Goal: Answer question/provide support: Answer question/provide support

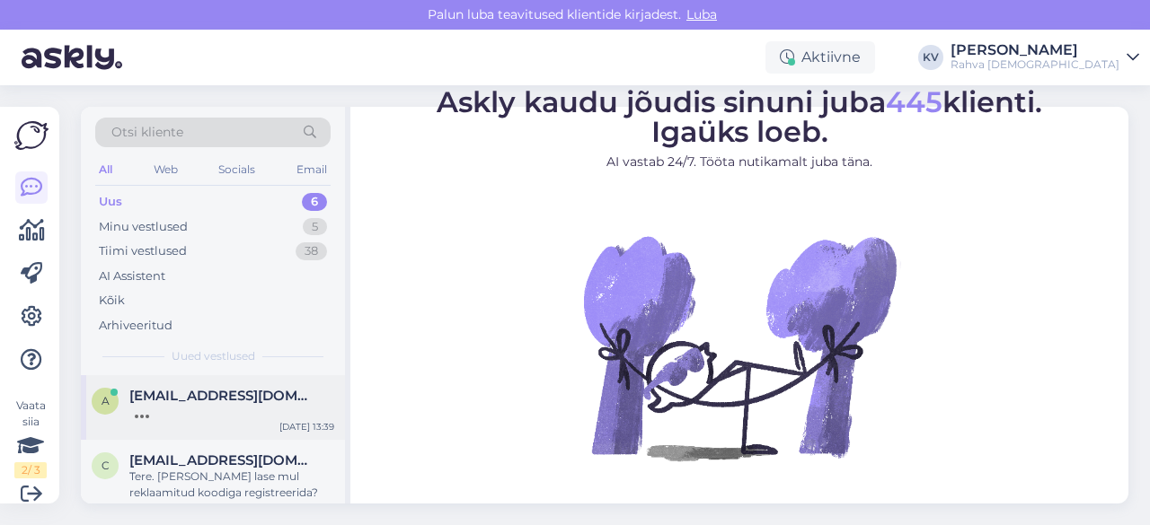
click at [183, 407] on div at bounding box center [231, 412] width 205 height 16
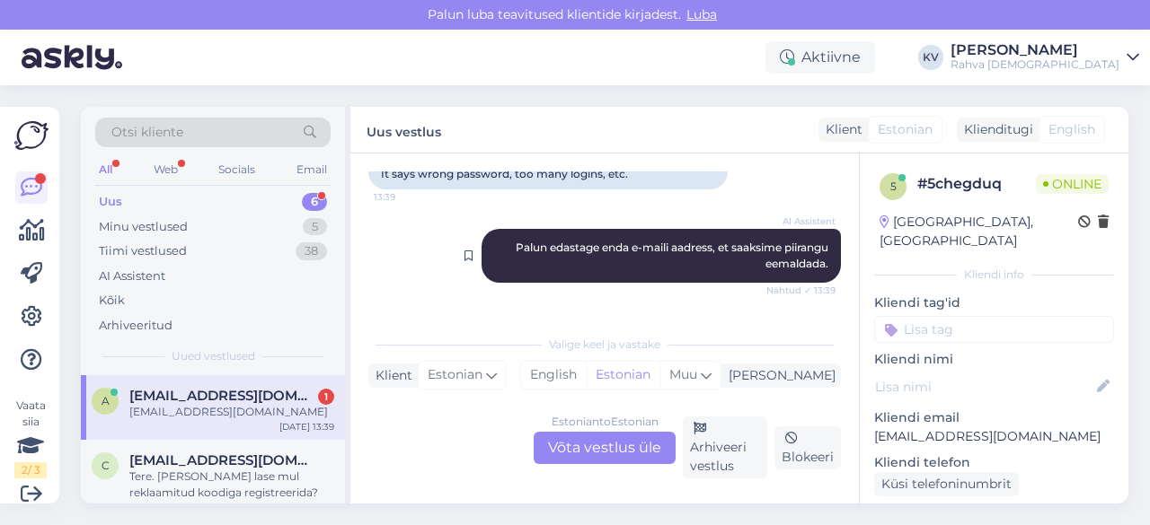
scroll to position [712, 0]
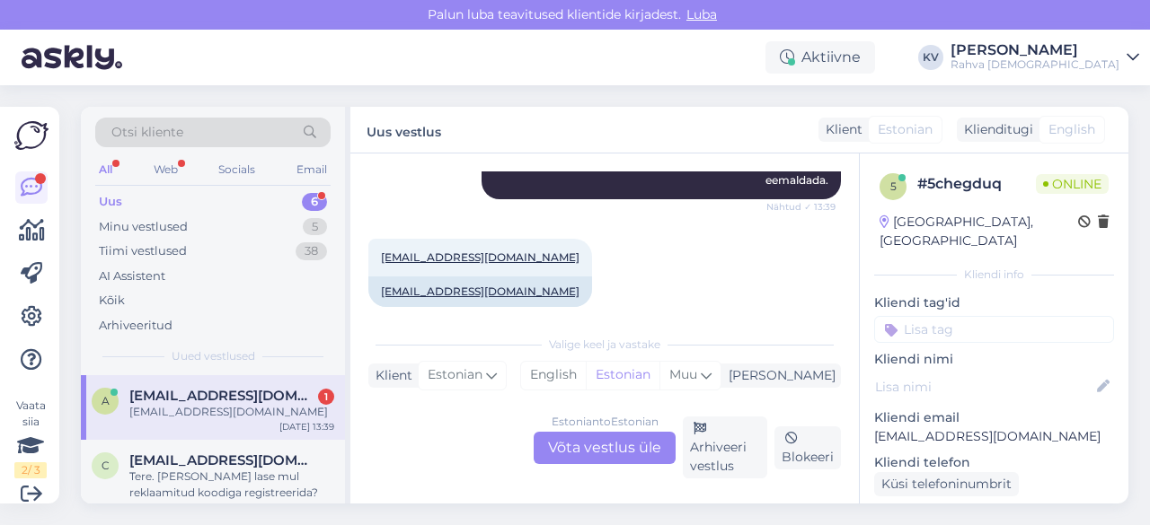
click at [947, 428] on p "[EMAIL_ADDRESS][DOMAIN_NAME]" at bounding box center [994, 437] width 240 height 19
copy p "[EMAIL_ADDRESS][DOMAIN_NAME]"
click at [616, 454] on div "Estonian to Estonian Võta vestlus üle" at bounding box center [604, 448] width 142 height 32
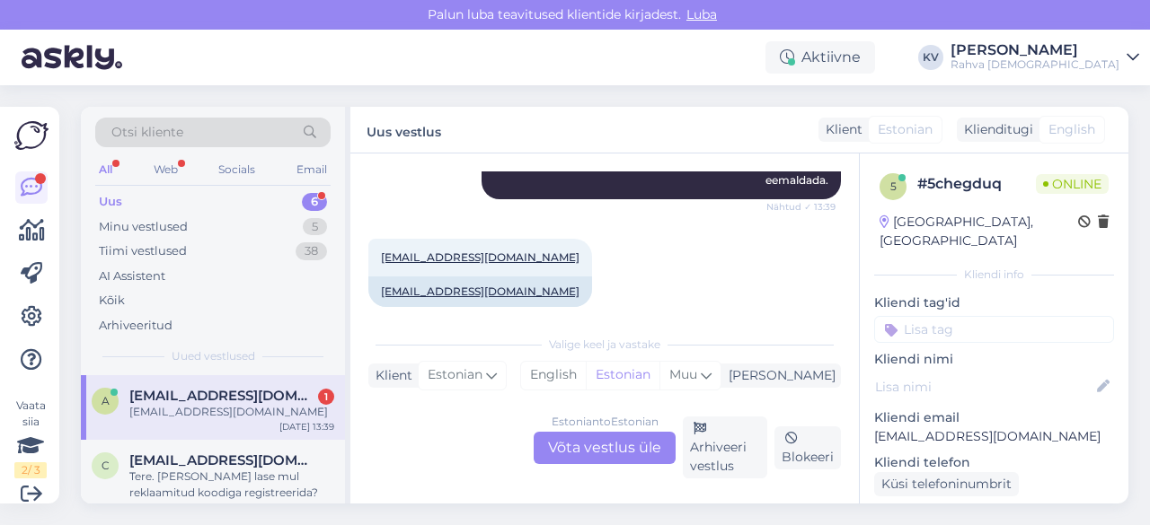
scroll to position [615, 0]
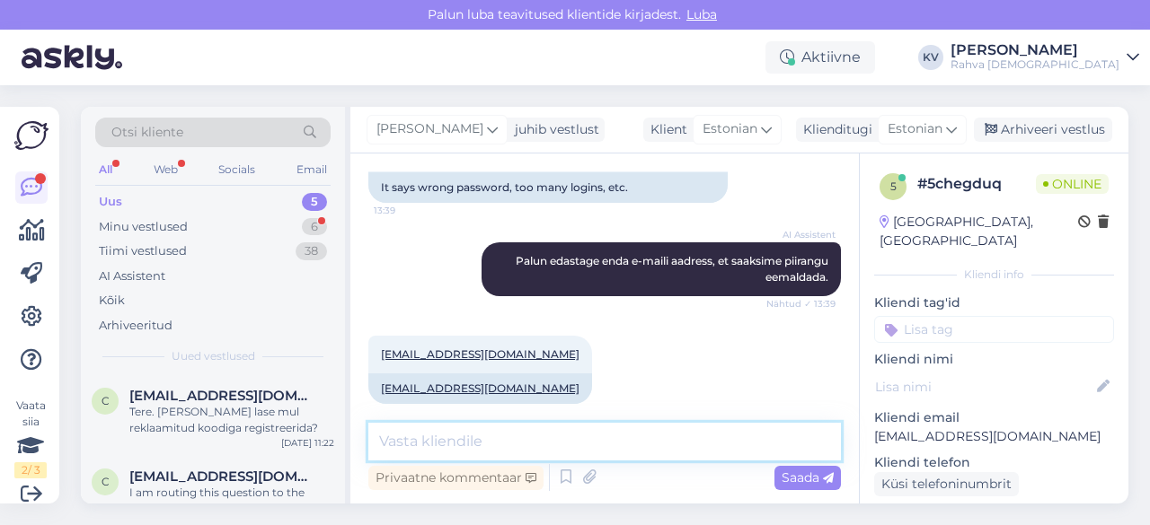
click at [589, 435] on textarea at bounding box center [604, 442] width 472 height 38
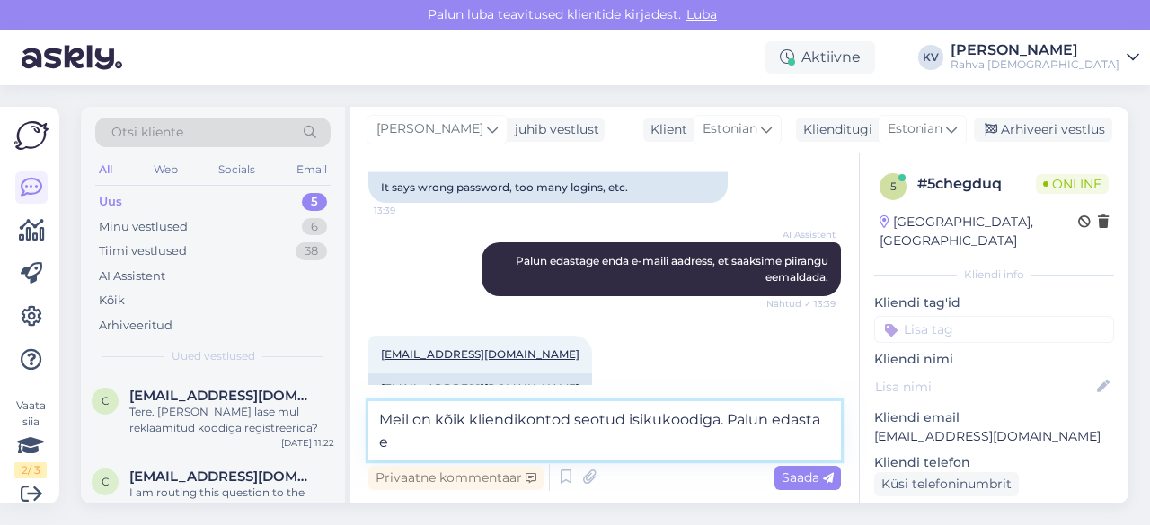
scroll to position [637, 0]
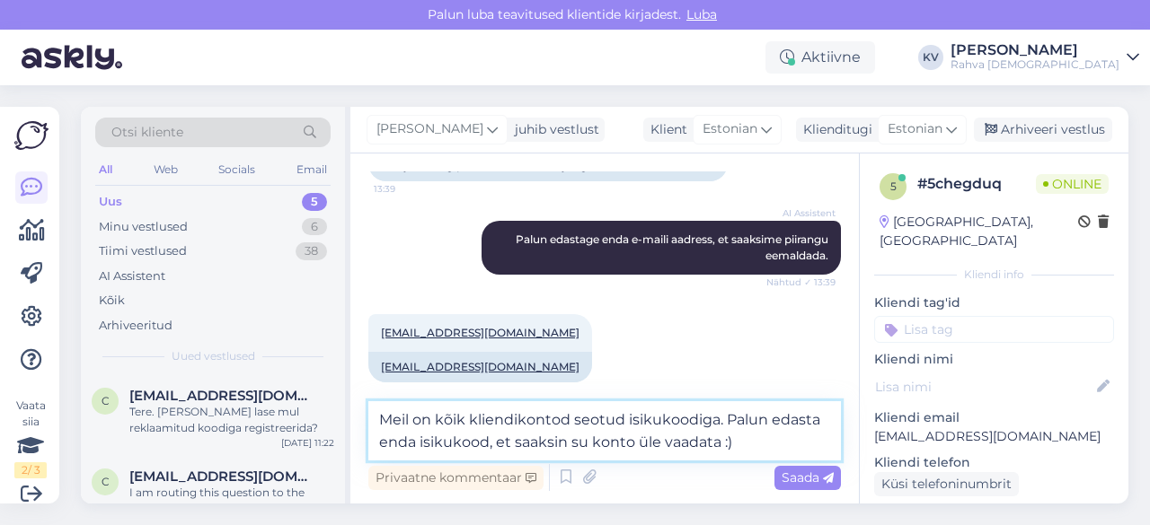
type textarea "Meil on kõik kliendikontod seotud isikukoodiga. Palun edasta enda isikukood, et…"
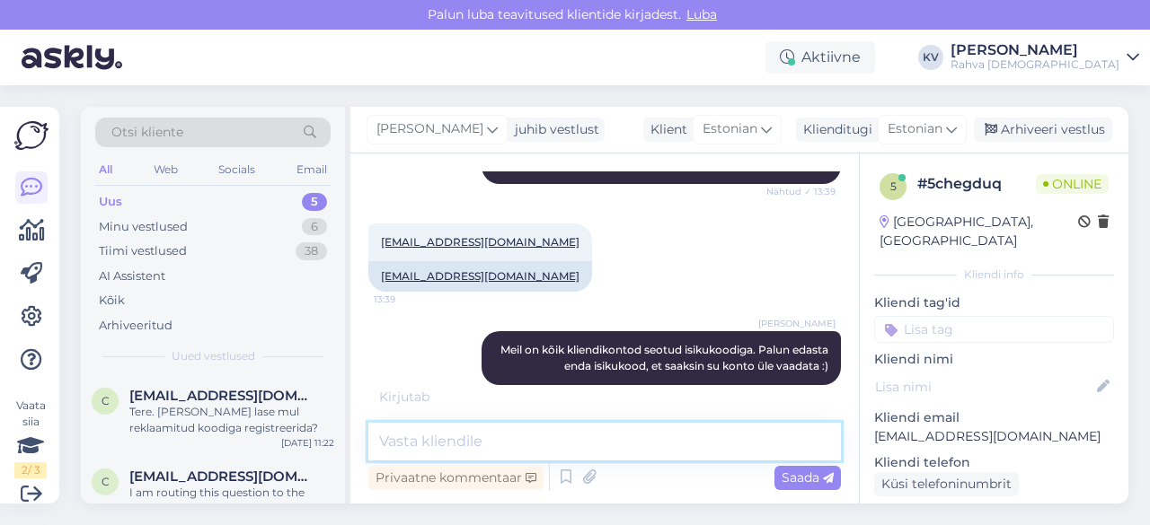
scroll to position [786, 0]
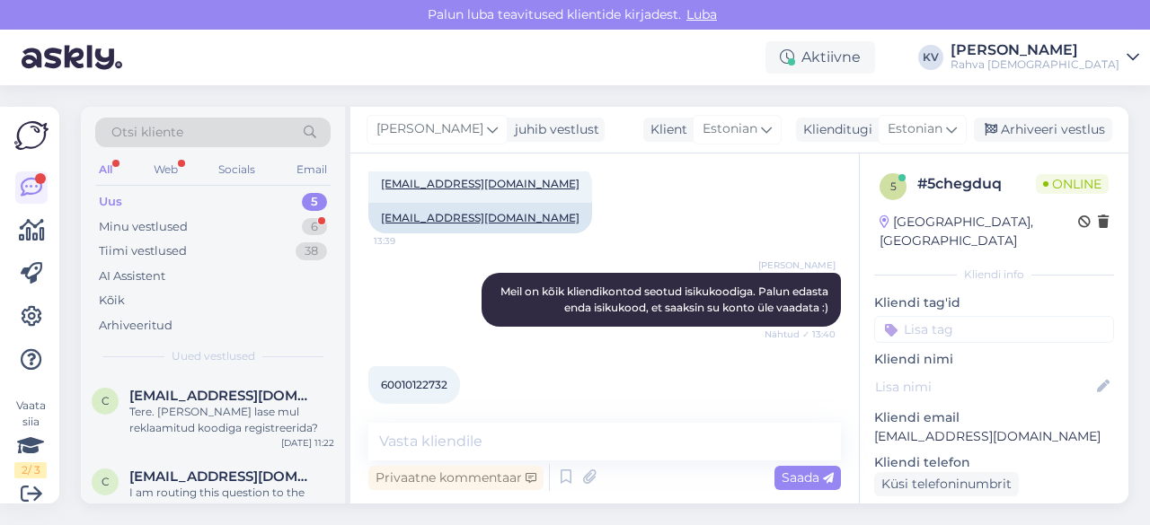
click at [418, 378] on span "60010122732" at bounding box center [414, 384] width 66 height 13
copy div "60010122732 13:40"
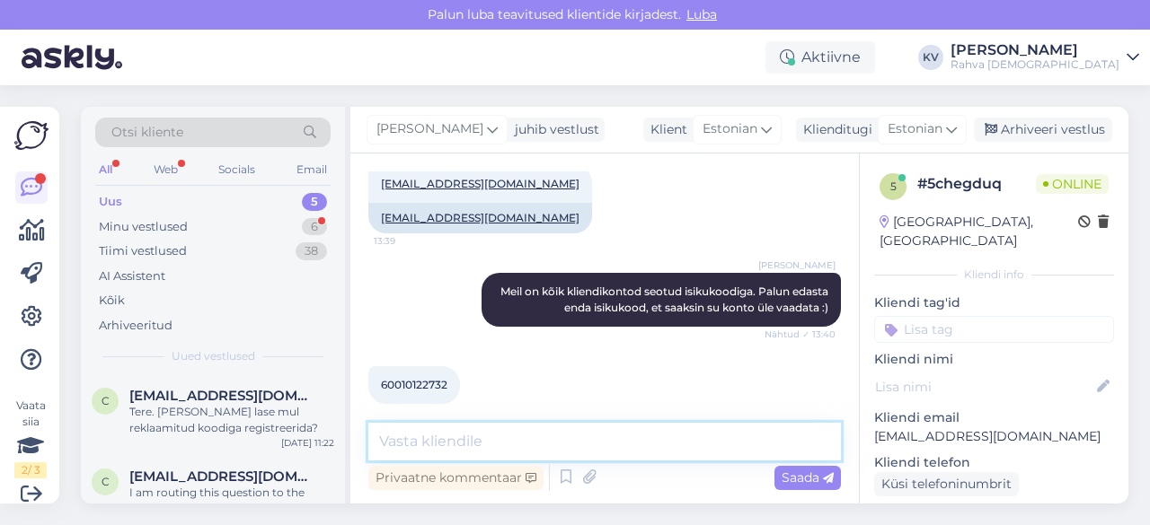
click at [533, 443] on textarea at bounding box center [604, 442] width 472 height 38
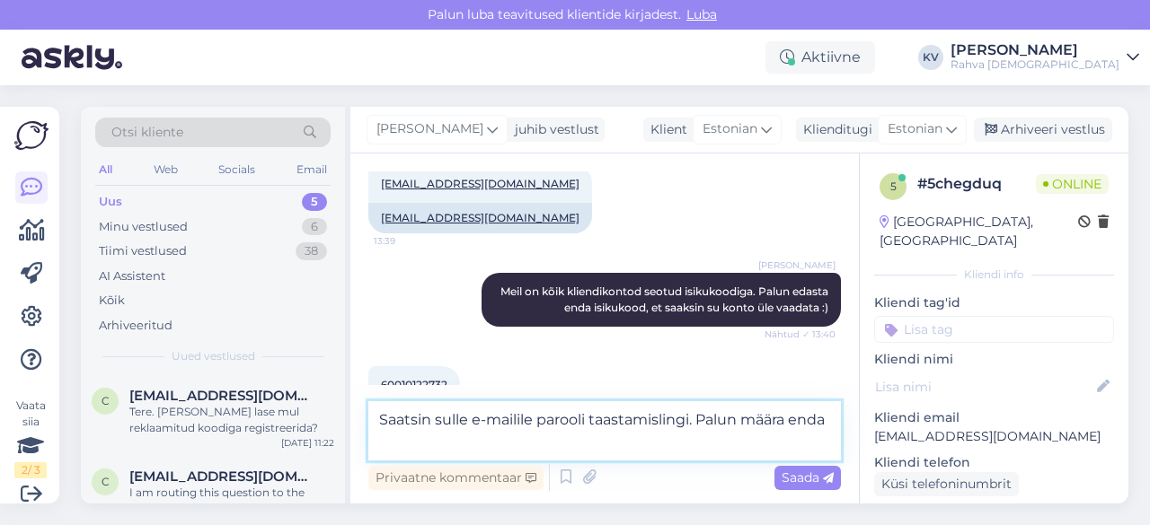
scroll to position [805, 0]
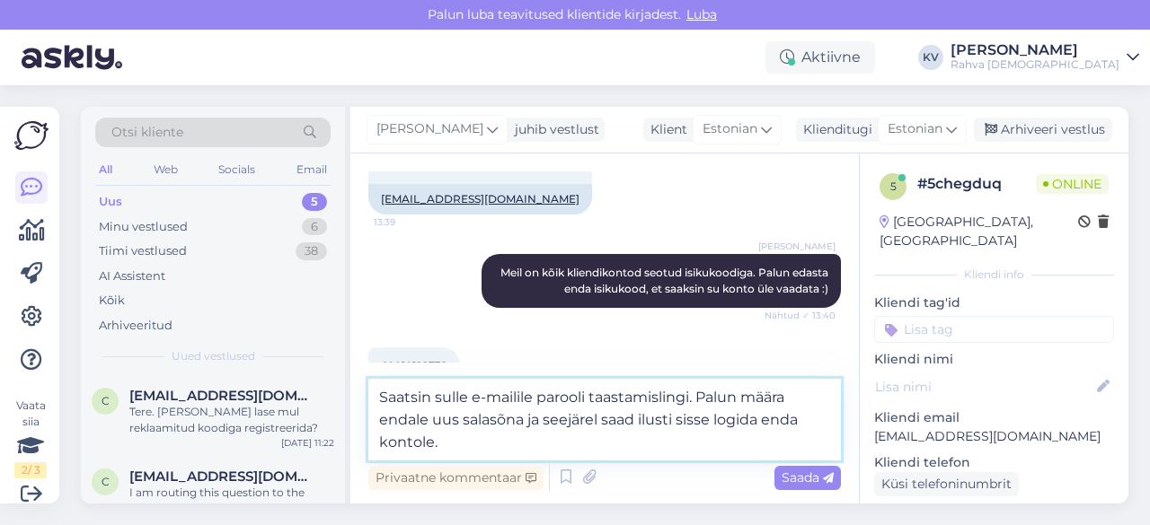
type textarea "Saatsin sulle e-mailile parooli taastamislingi. Palun määra endale uus salasõna…"
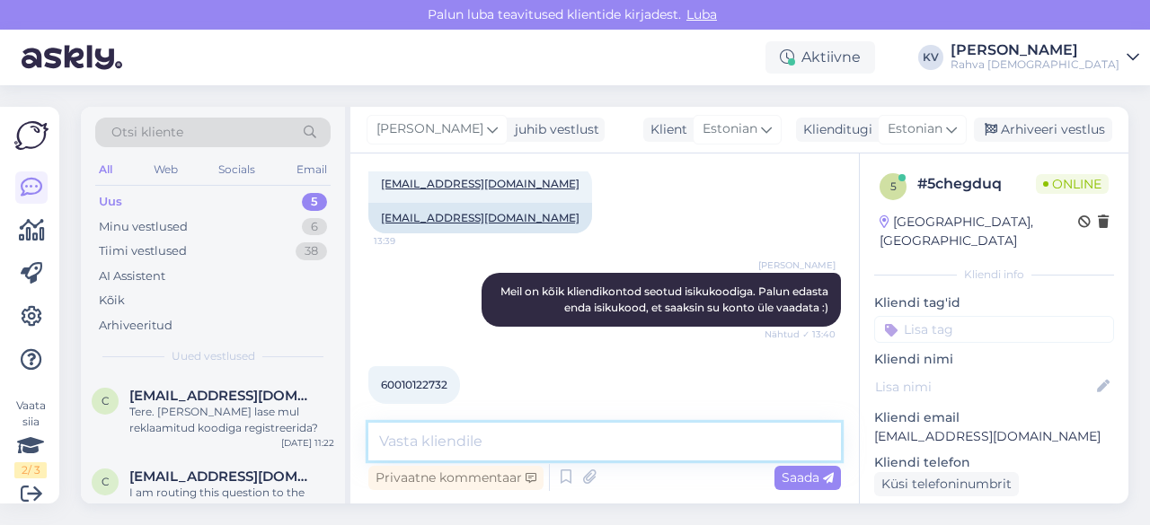
scroll to position [895, 0]
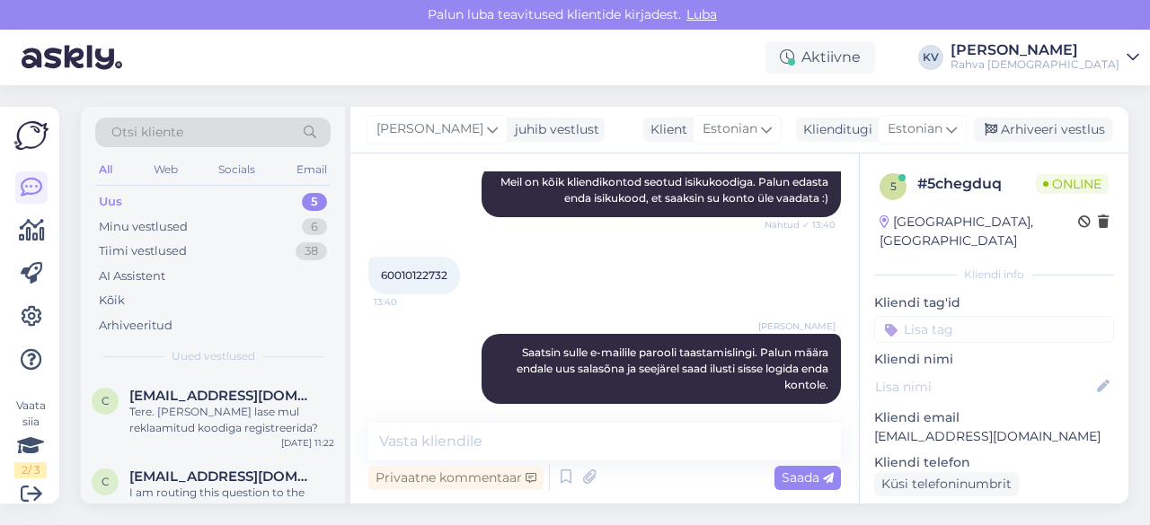
click at [985, 316] on input at bounding box center [994, 329] width 240 height 27
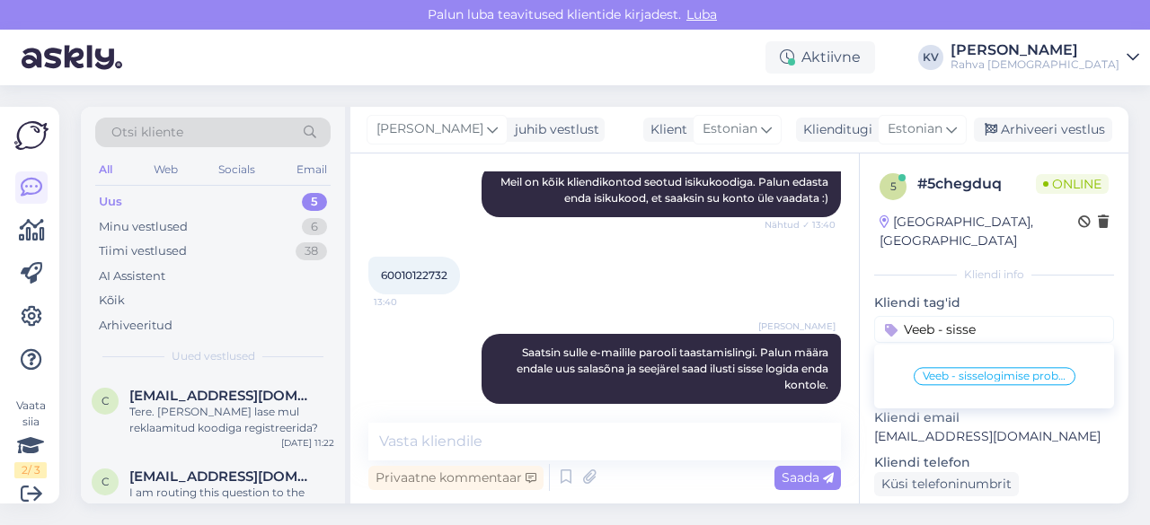
type input "Veeb - sisse"
click at [996, 371] on span "Veeb - sisselogimise probleem" at bounding box center [994, 376] width 144 height 11
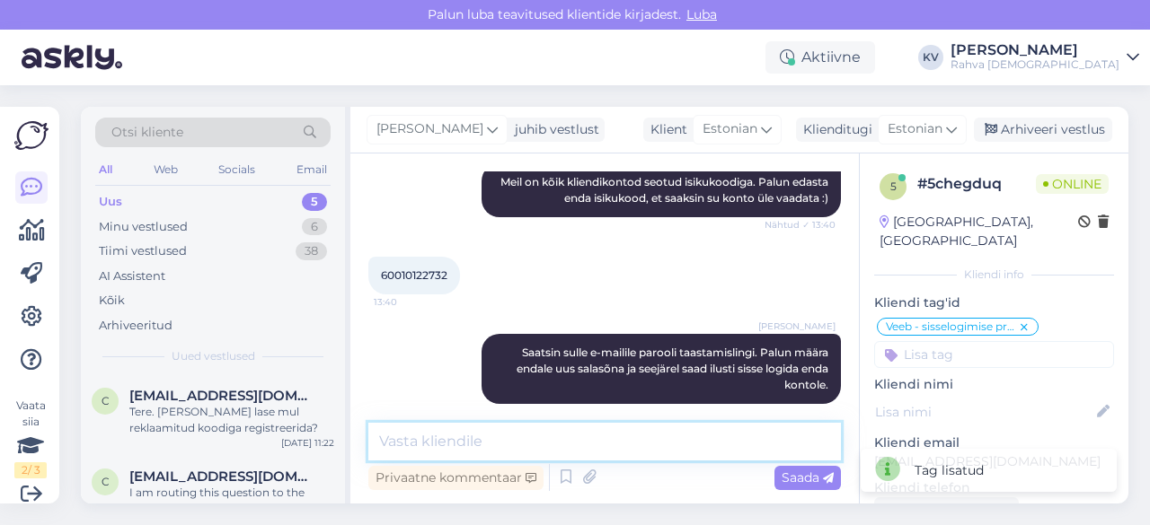
click at [617, 425] on textarea at bounding box center [604, 442] width 472 height 38
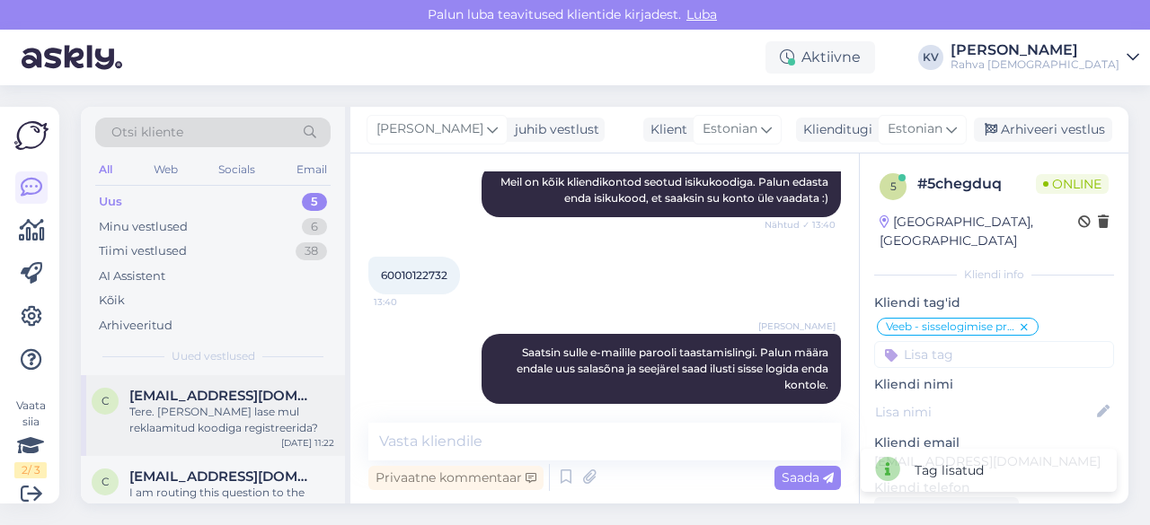
click at [159, 436] on div "c [EMAIL_ADDRESS][DOMAIN_NAME] Tere. [PERSON_NAME] lase mul reklaamitud koodiga…" at bounding box center [213, 415] width 264 height 81
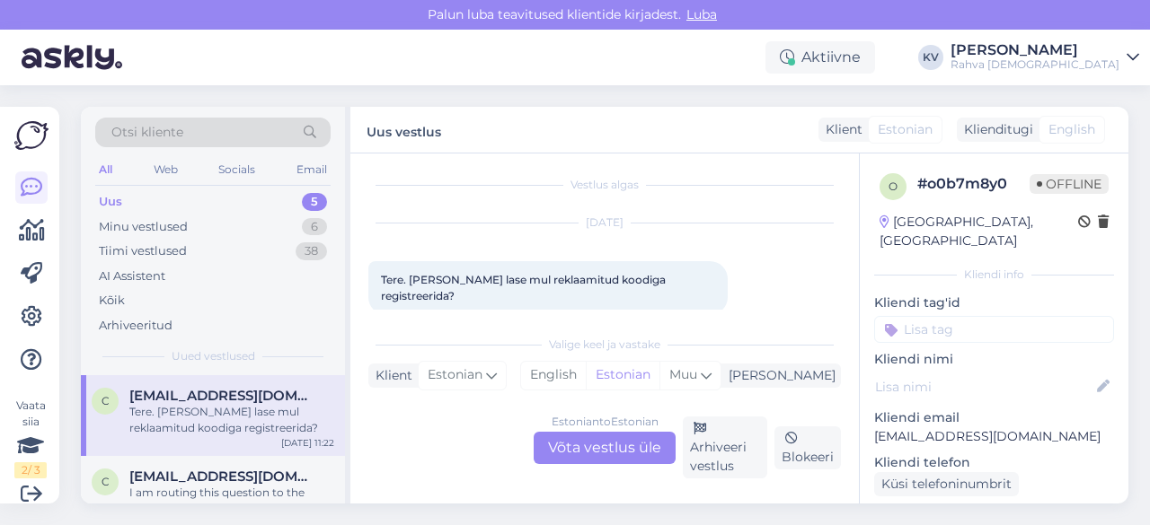
scroll to position [0, 0]
click at [603, 450] on div "Estonian to Estonian Võta vestlus üle" at bounding box center [604, 448] width 142 height 32
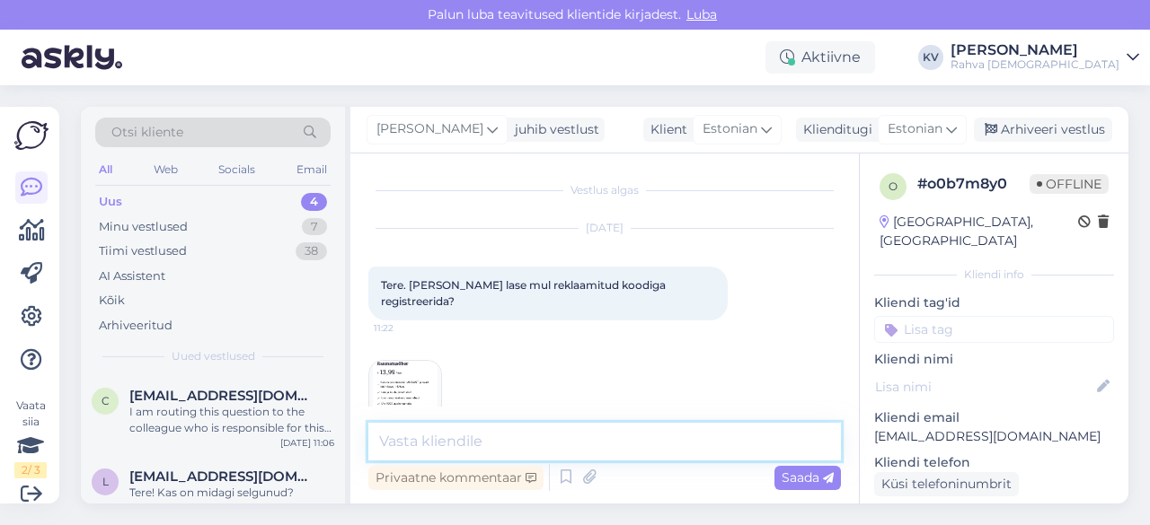
click at [564, 437] on textarea at bounding box center [604, 442] width 472 height 38
type textarea "A"
type textarea "Tere! Antud sooduskood kehtis kuni [DATE]."
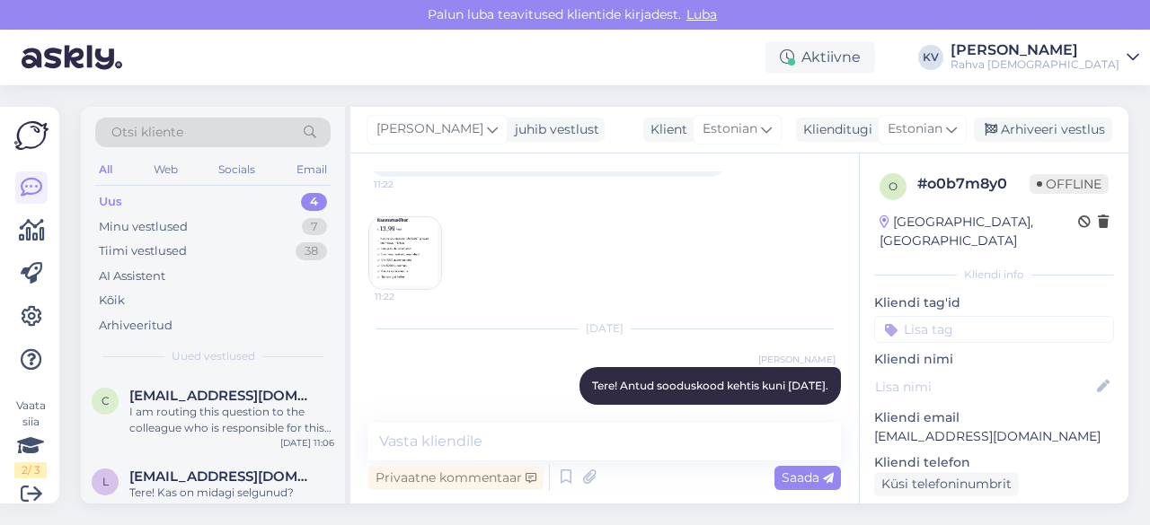
click at [940, 316] on input at bounding box center [994, 329] width 240 height 27
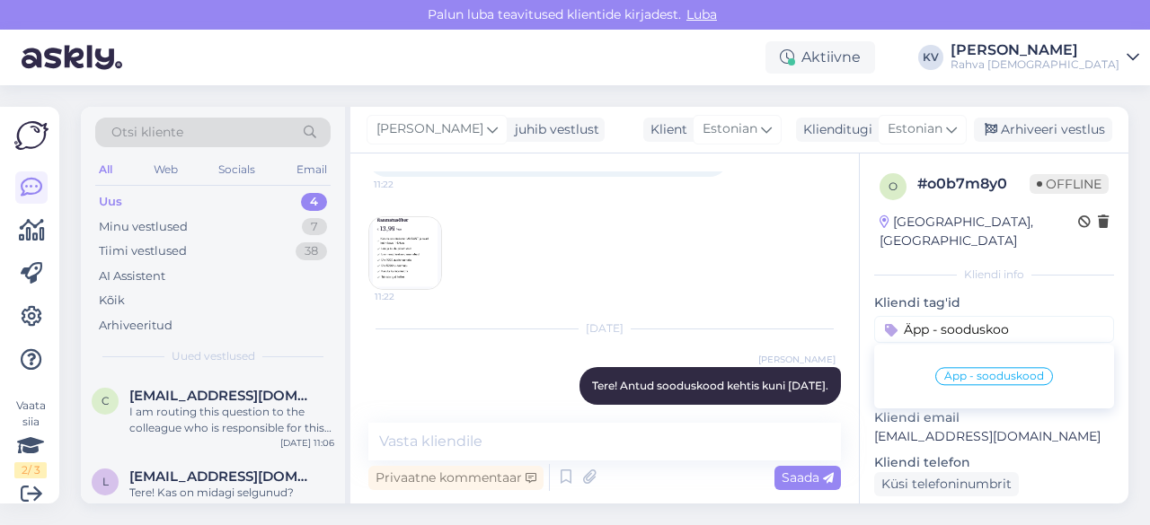
type input "Äpp - sooduskood"
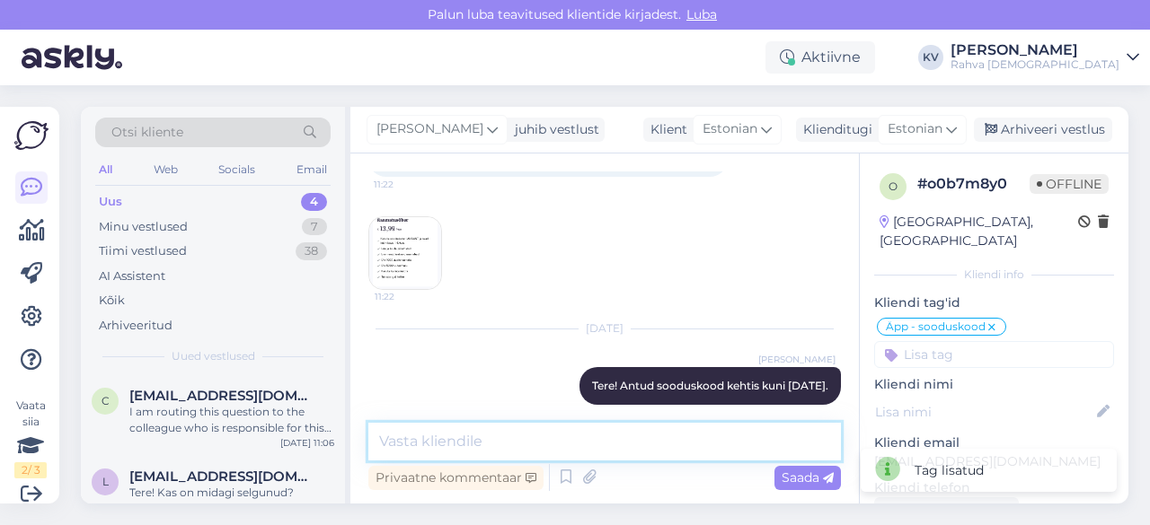
click at [591, 424] on textarea at bounding box center [604, 442] width 472 height 38
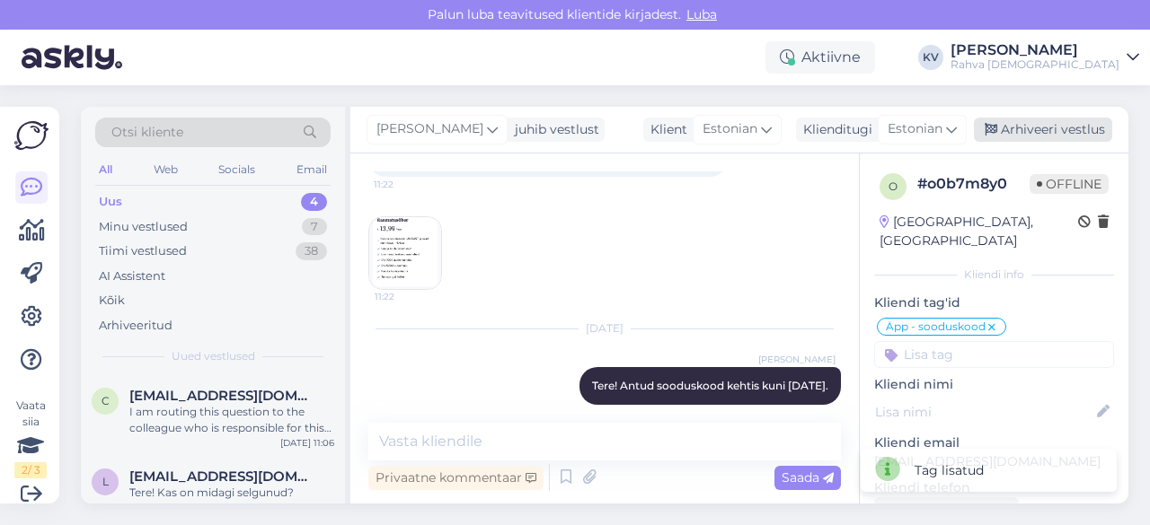
click at [1038, 128] on div "Arhiveeri vestlus" at bounding box center [1043, 130] width 138 height 24
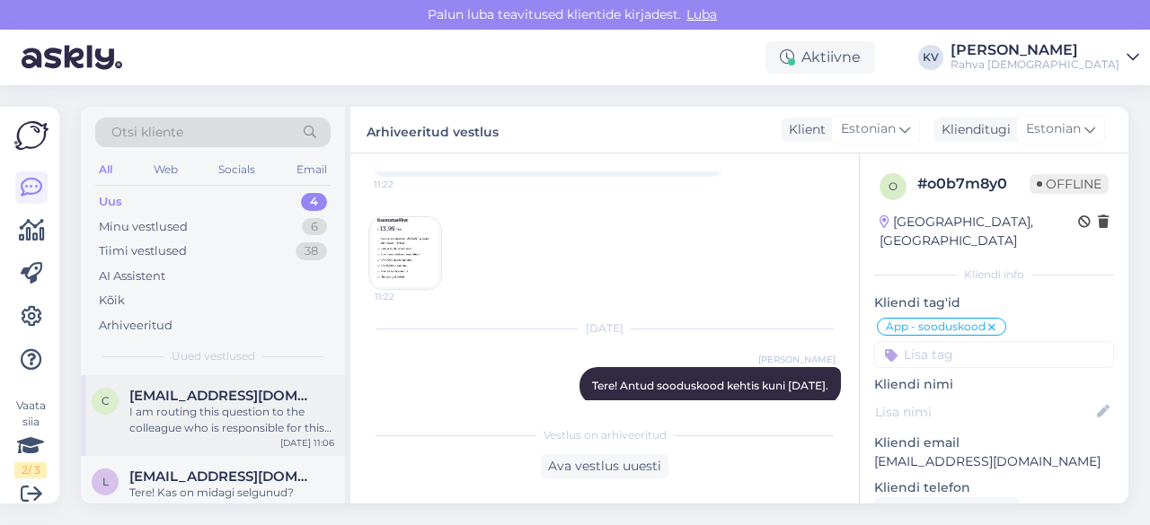
click at [190, 421] on div "I am routing this question to the colleague who is responsible for this topic. …" at bounding box center [231, 420] width 205 height 32
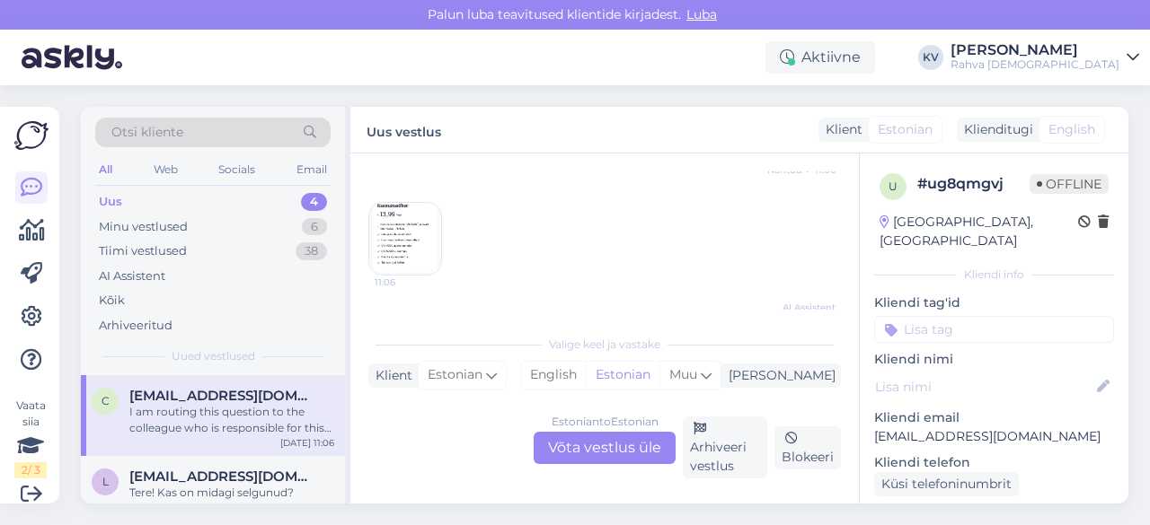
scroll to position [704, 0]
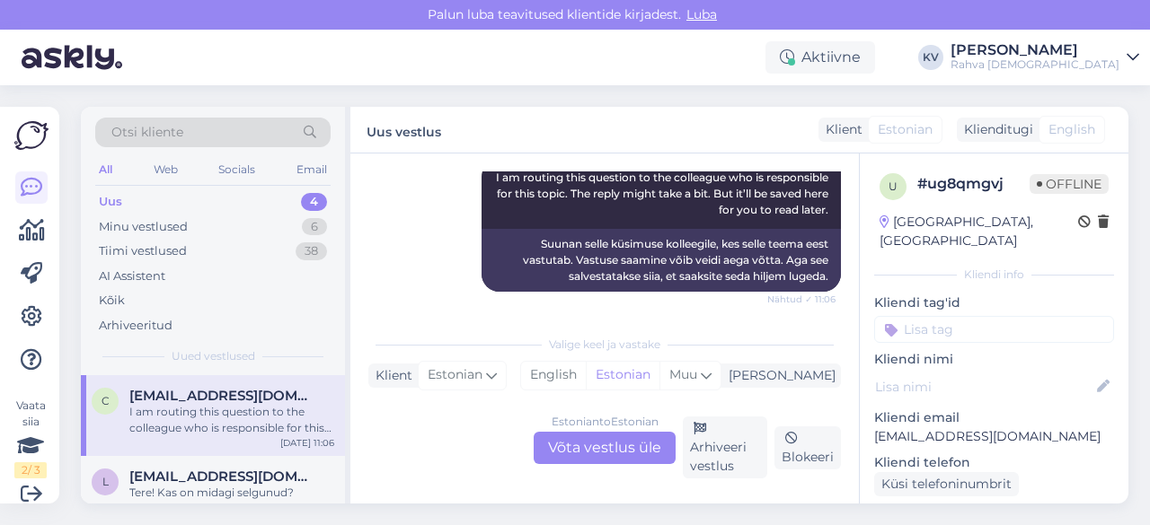
click at [930, 316] on input at bounding box center [994, 329] width 240 height 27
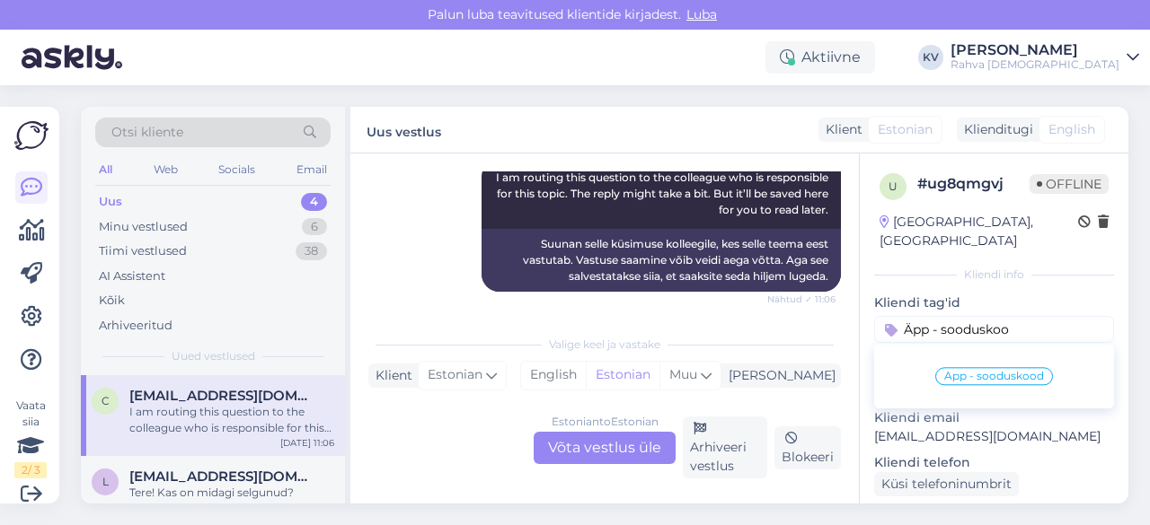
type input "Äpp - sooduskood"
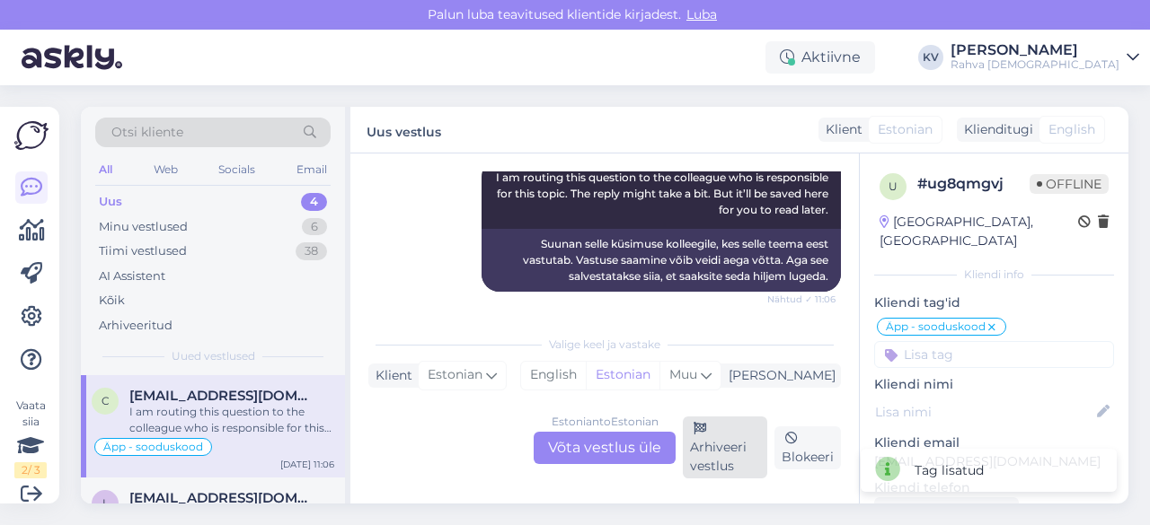
click at [722, 448] on div "Arhiveeri vestlus" at bounding box center [725, 448] width 84 height 62
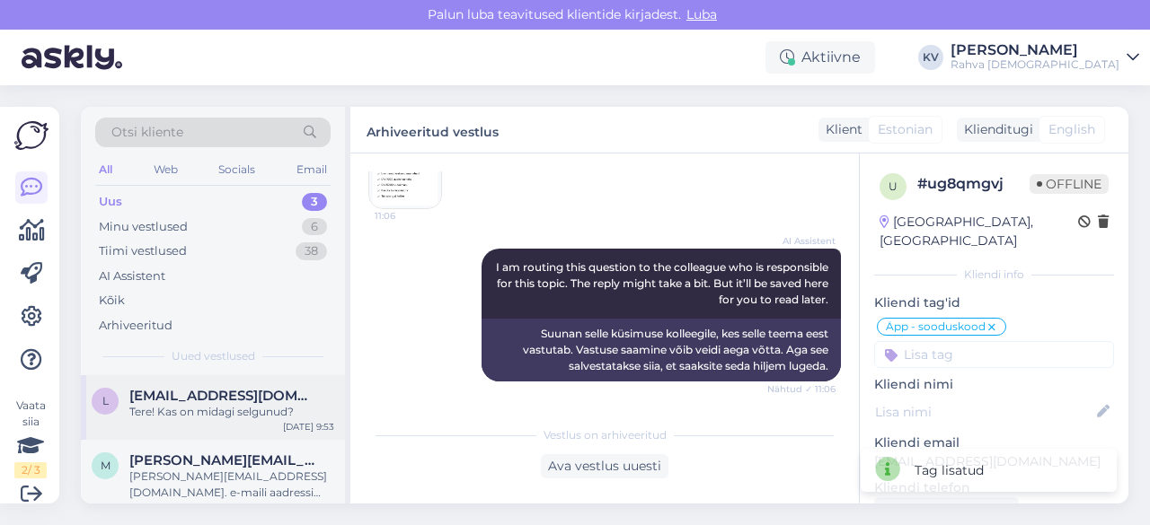
click at [190, 388] on span "[EMAIL_ADDRESS][DOMAIN_NAME]" at bounding box center [222, 396] width 187 height 16
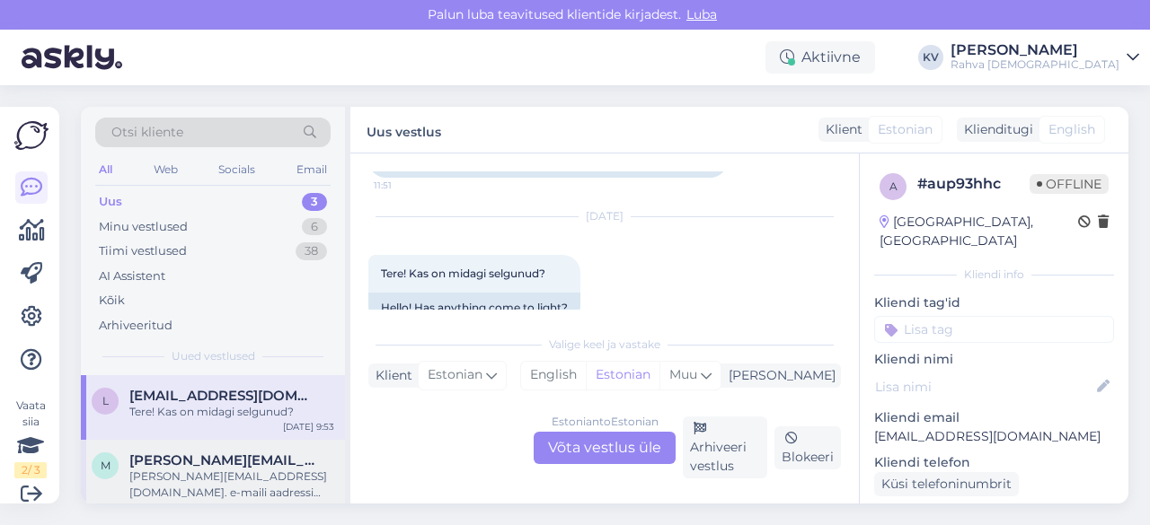
scroll to position [96, 0]
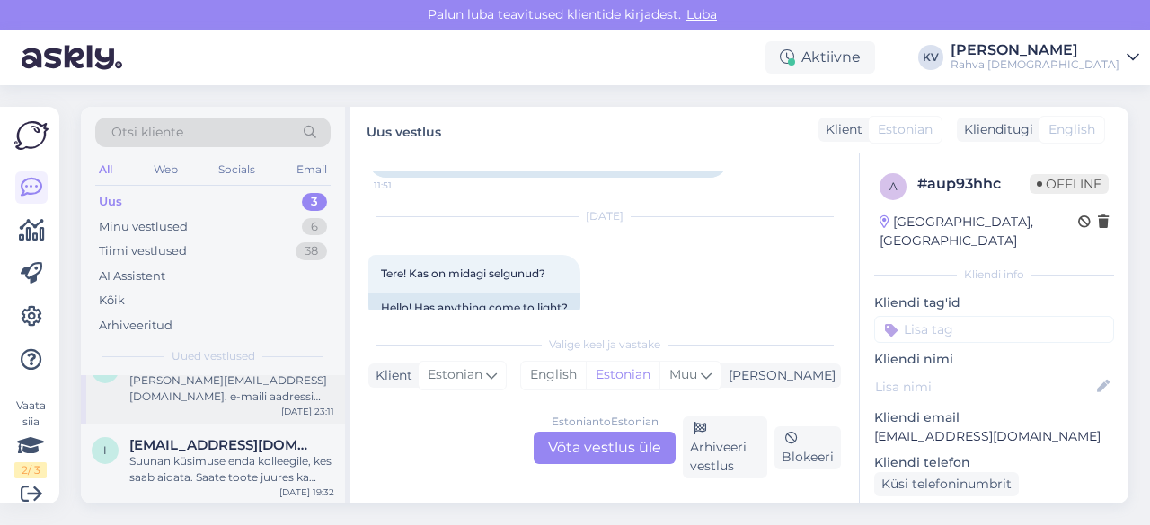
click at [201, 394] on div "[PERSON_NAME][EMAIL_ADDRESS][DOMAIN_NAME]. e-maili aadressi küsiti ju siin akna…" at bounding box center [231, 389] width 205 height 32
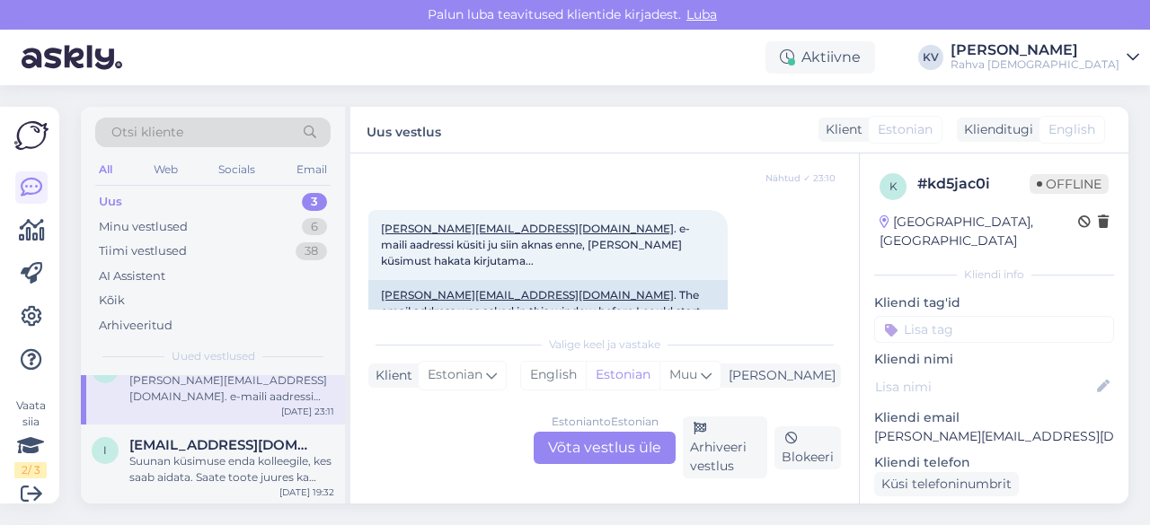
scroll to position [779, 0]
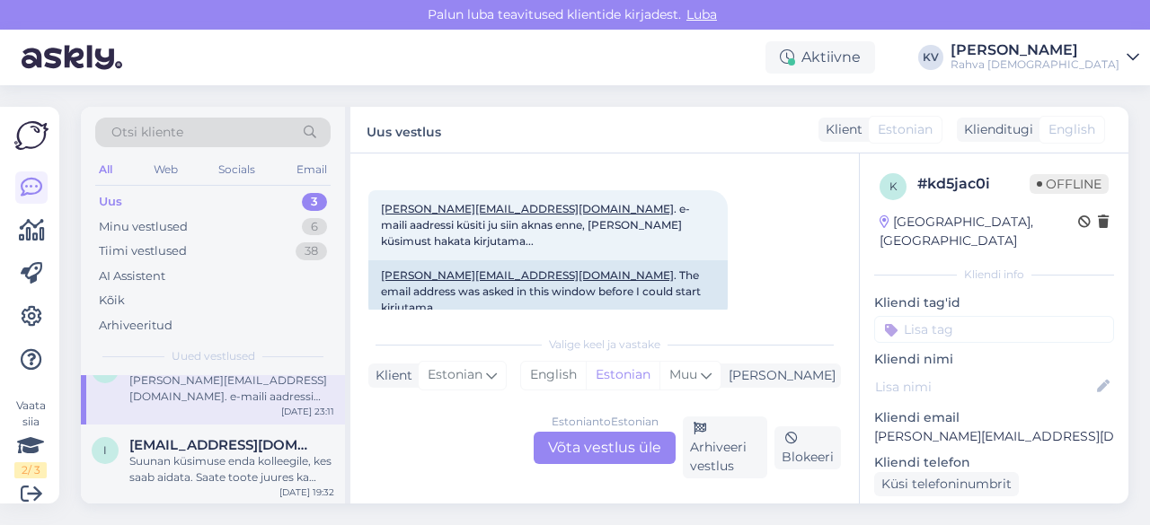
click at [968, 428] on p "[PERSON_NAME][EMAIL_ADDRESS][DOMAIN_NAME]" at bounding box center [994, 437] width 240 height 19
copy p "[PERSON_NAME][EMAIL_ADDRESS][DOMAIN_NAME]"
click at [615, 461] on div "Estonian to Estonian Võta vestlus üle" at bounding box center [604, 448] width 142 height 32
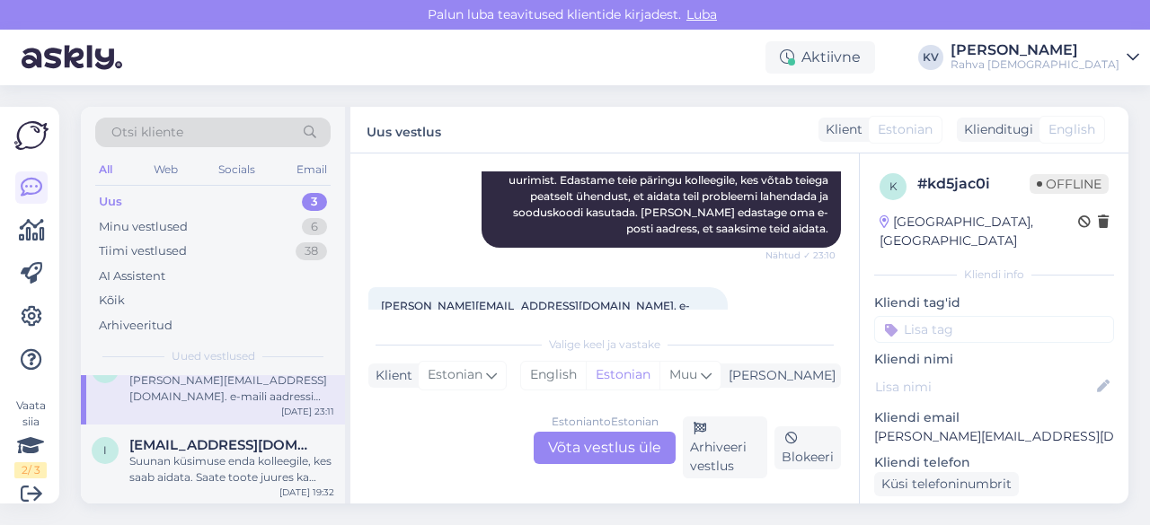
scroll to position [0, 0]
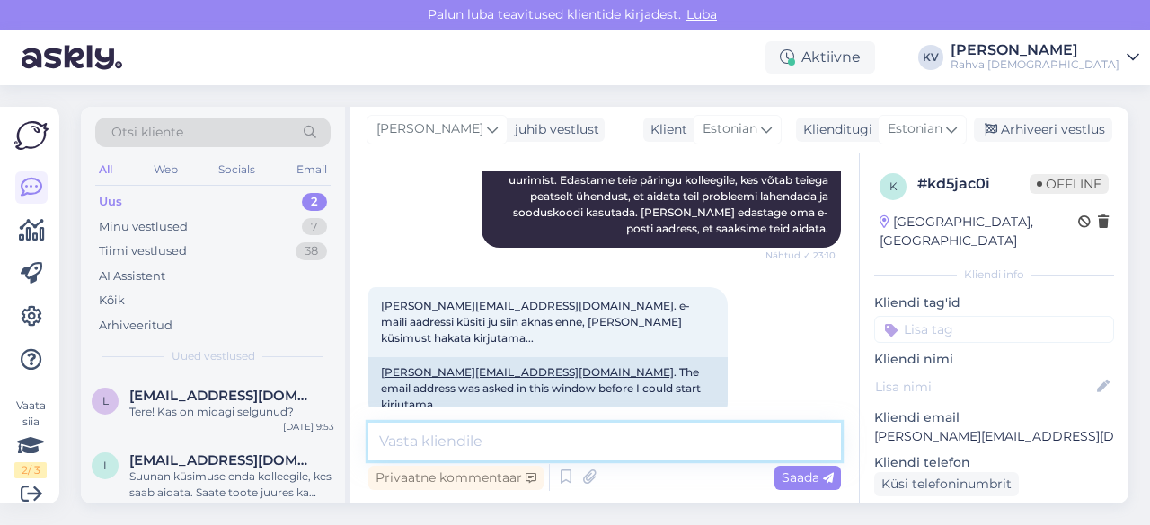
click at [568, 445] on textarea at bounding box center [604, 442] width 472 height 38
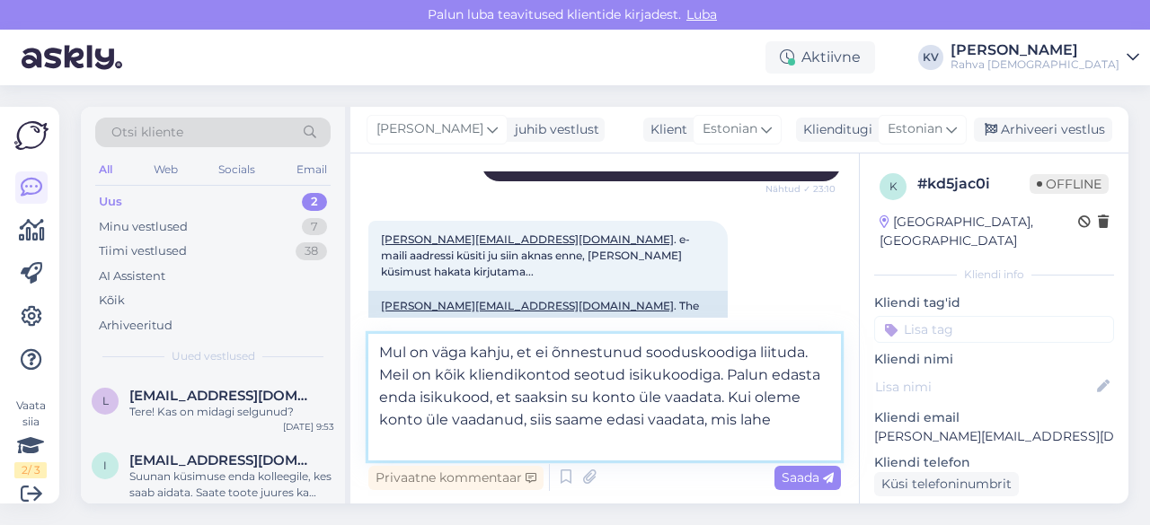
scroll to position [771, 0]
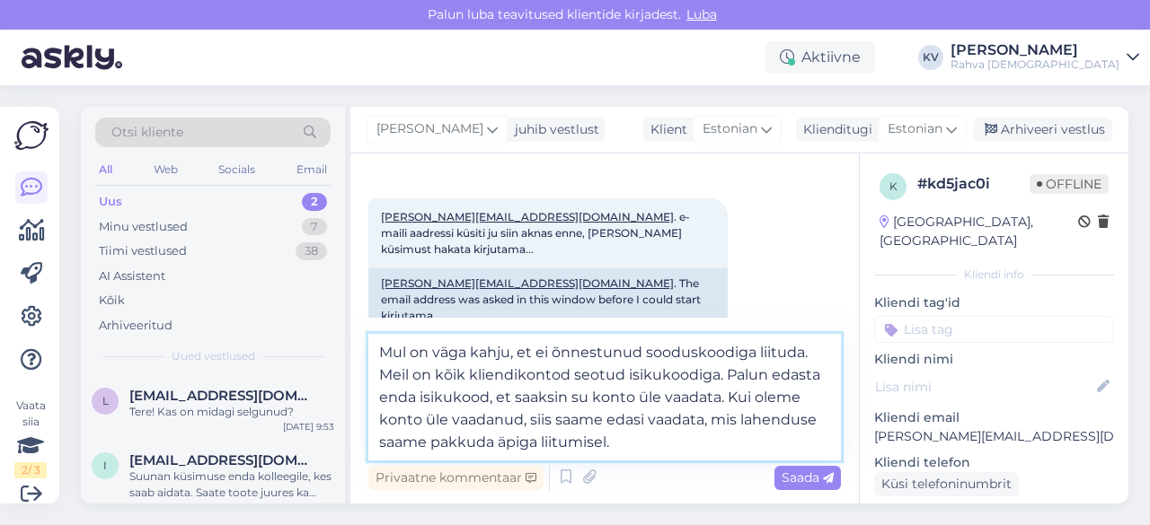
type textarea "Mul on väga kahju, et ei õnnestunud sooduskoodiga liituda. Meil on kõik kliendi…"
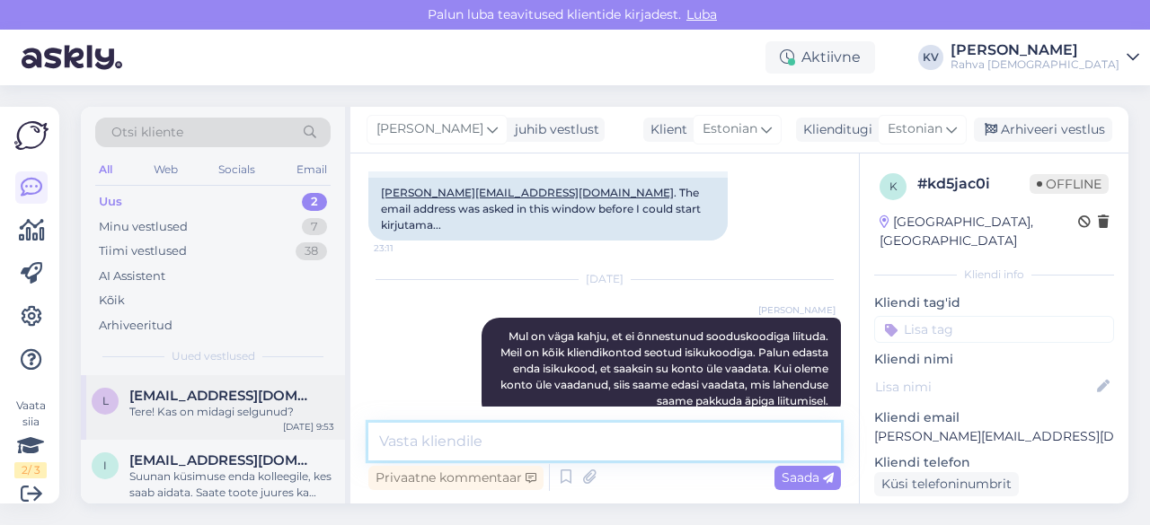
scroll to position [15, 0]
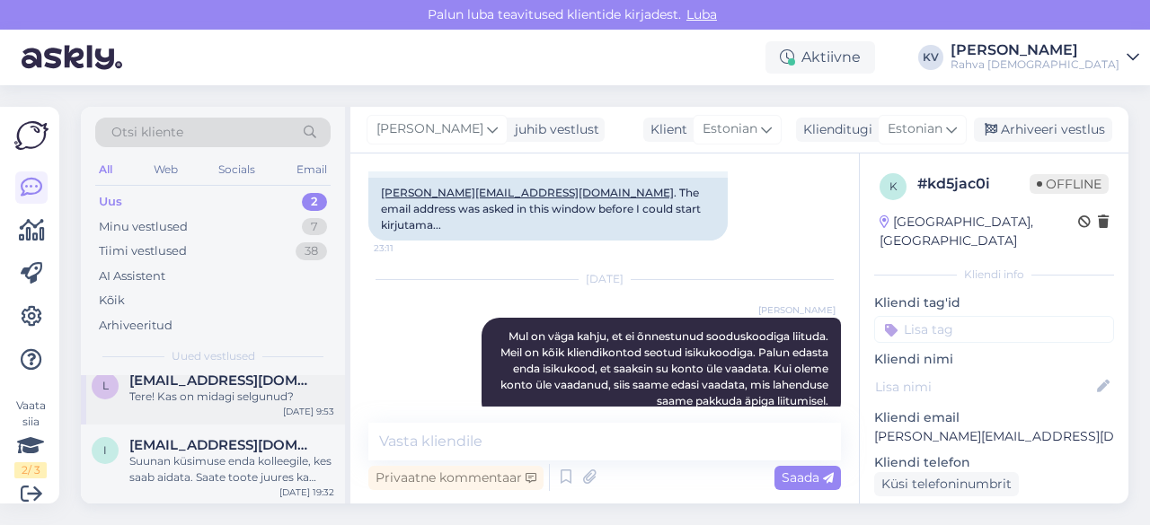
click at [197, 403] on div "l [EMAIL_ADDRESS][DOMAIN_NAME] Tere! Kas on midagi selgunud? [DATE] 9:53" at bounding box center [213, 392] width 264 height 65
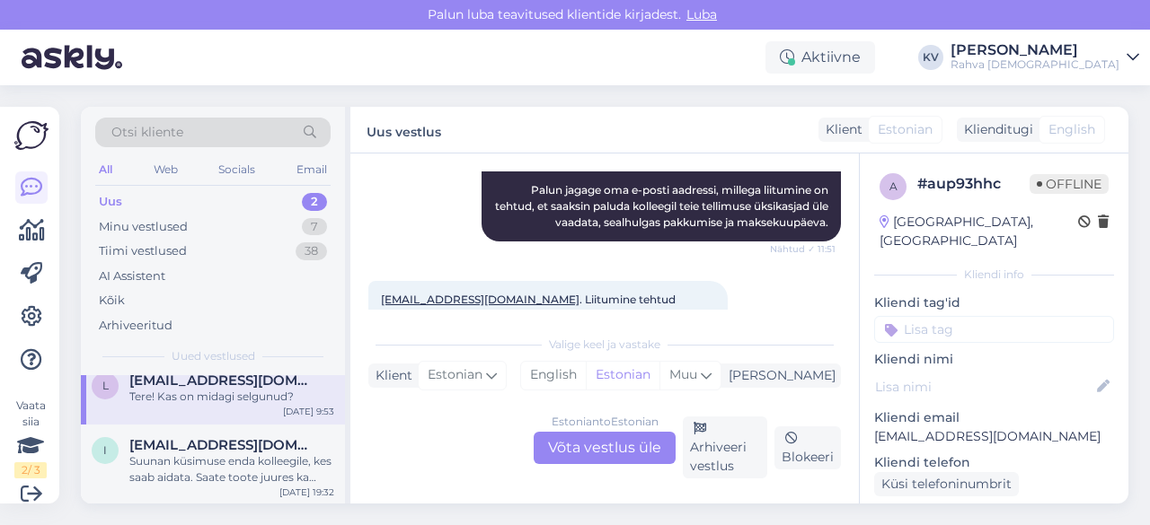
scroll to position [366, 0]
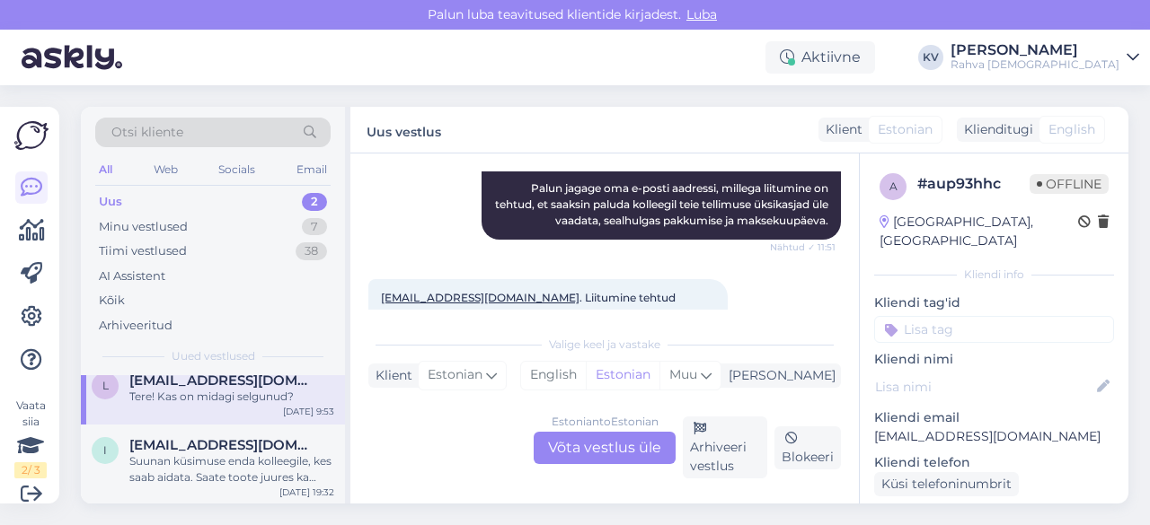
click at [913, 428] on p "[EMAIL_ADDRESS][DOMAIN_NAME]" at bounding box center [994, 437] width 240 height 19
copy p "[EMAIL_ADDRESS][DOMAIN_NAME]"
click at [632, 461] on div "Estonian to Estonian Võta vestlus üle" at bounding box center [604, 448] width 142 height 32
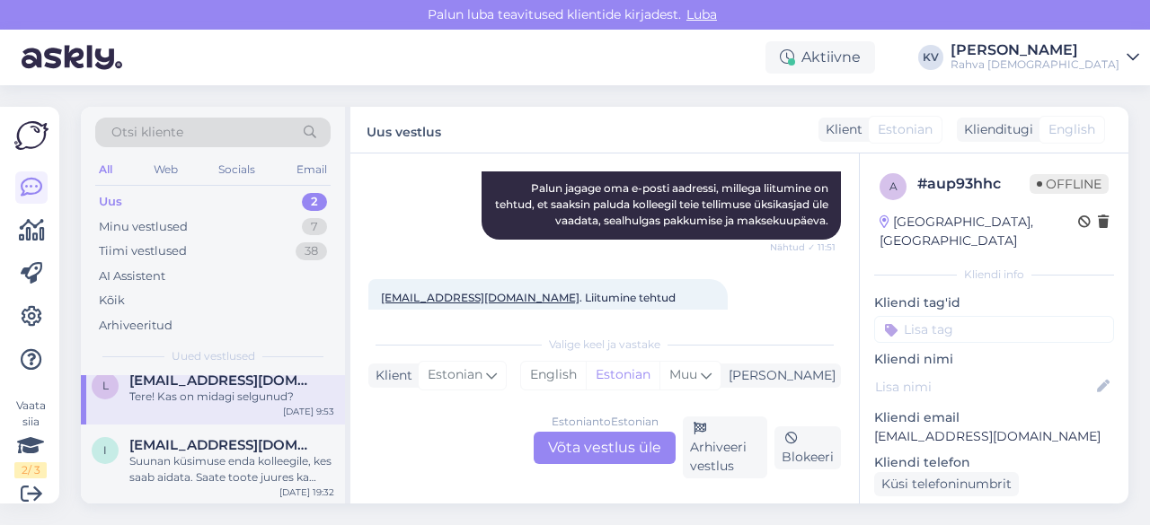
scroll to position [0, 0]
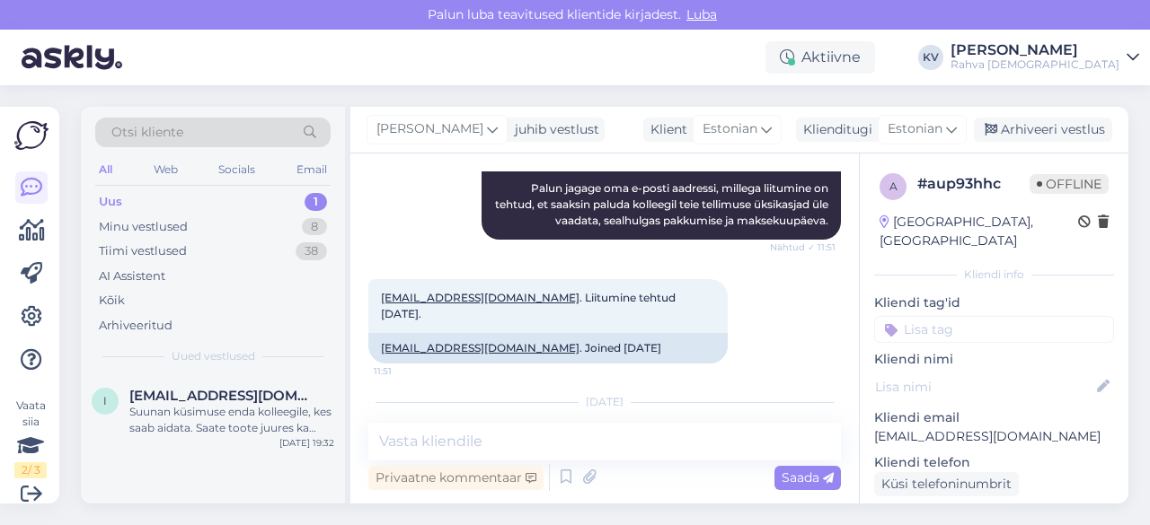
click at [536, 405] on div "[DATE] Tere! Kas on midagi selgunud? 9:53 Hello! Has anything come to light?" at bounding box center [604, 455] width 472 height 145
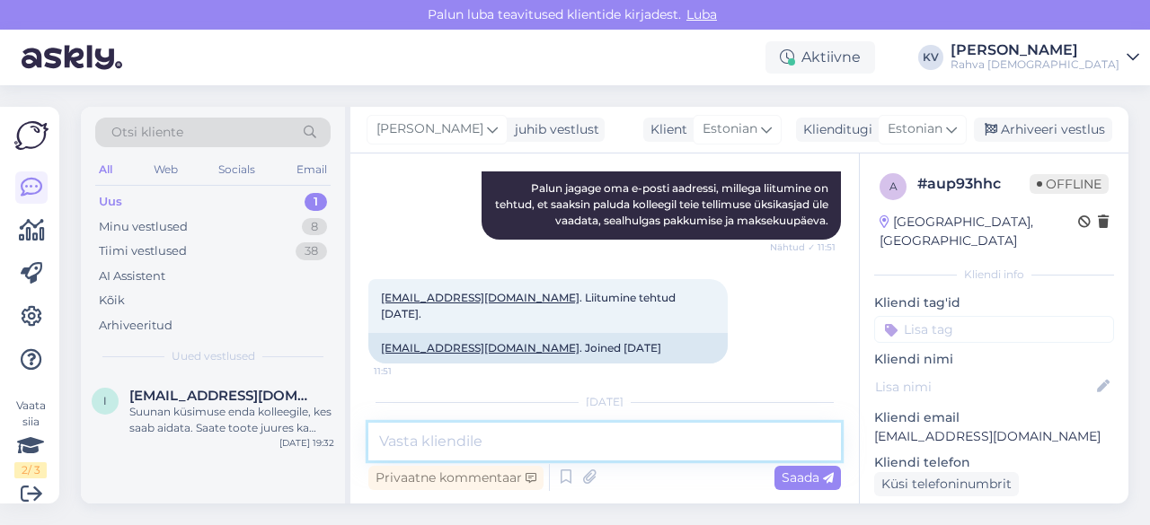
click at [504, 430] on textarea at bounding box center [604, 442] width 472 height 38
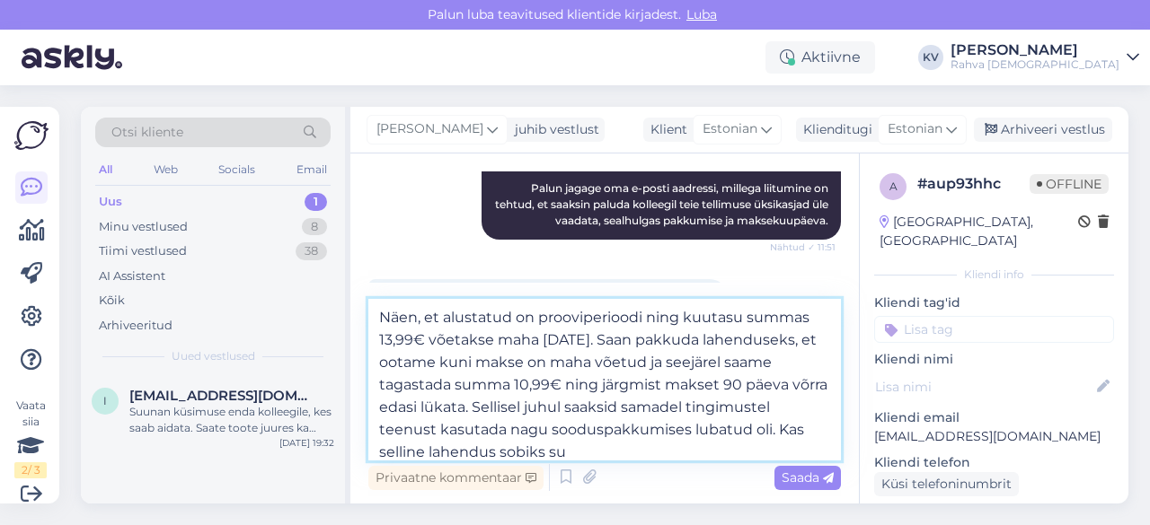
scroll to position [22, 0]
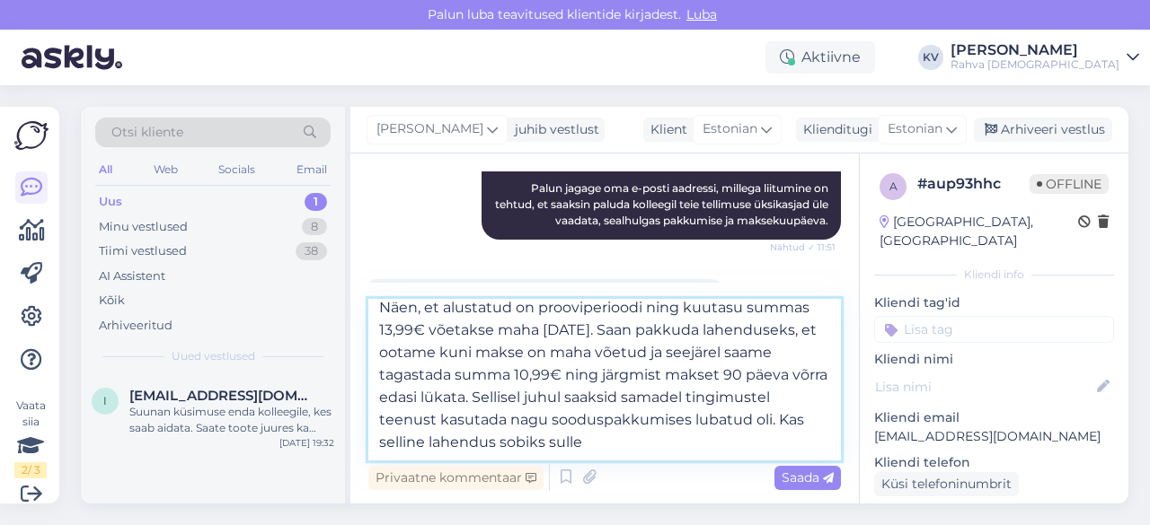
type textarea "Näen, et alustatud on prooviperioodi ning kuutasu summas 13,99€ võetakse maha […"
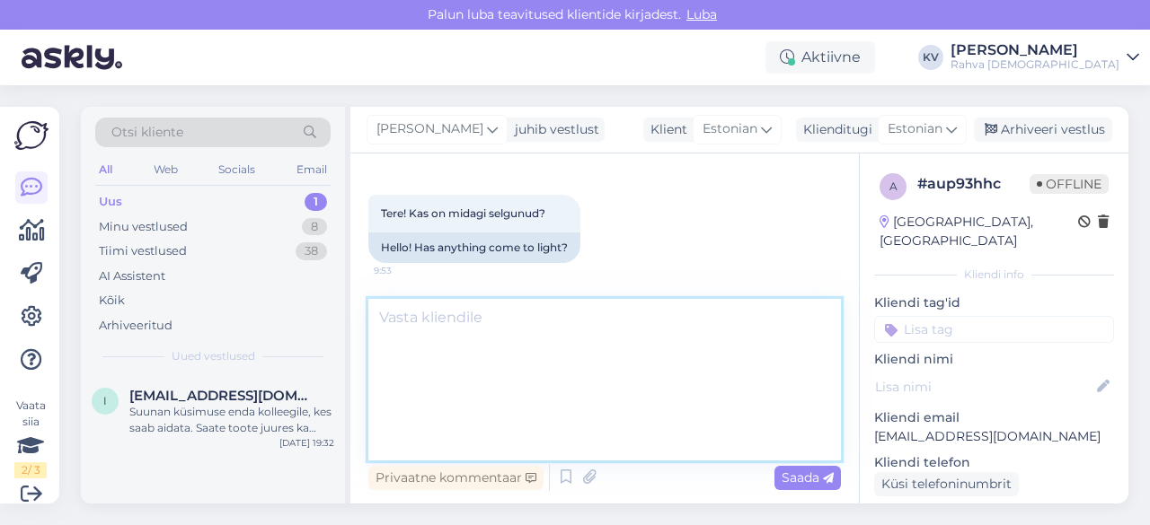
scroll to position [0, 0]
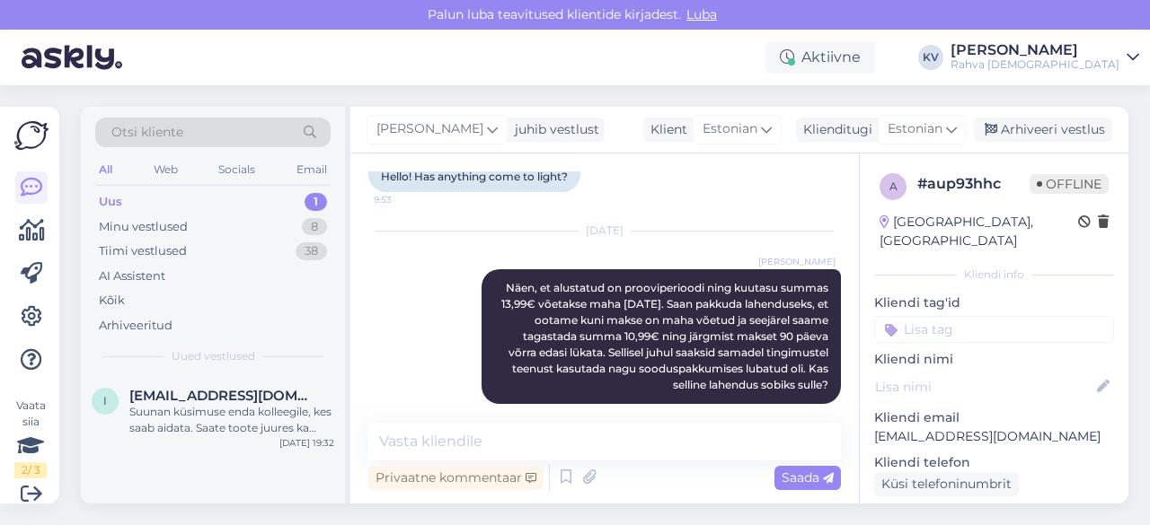
click at [996, 316] on input at bounding box center [994, 329] width 240 height 27
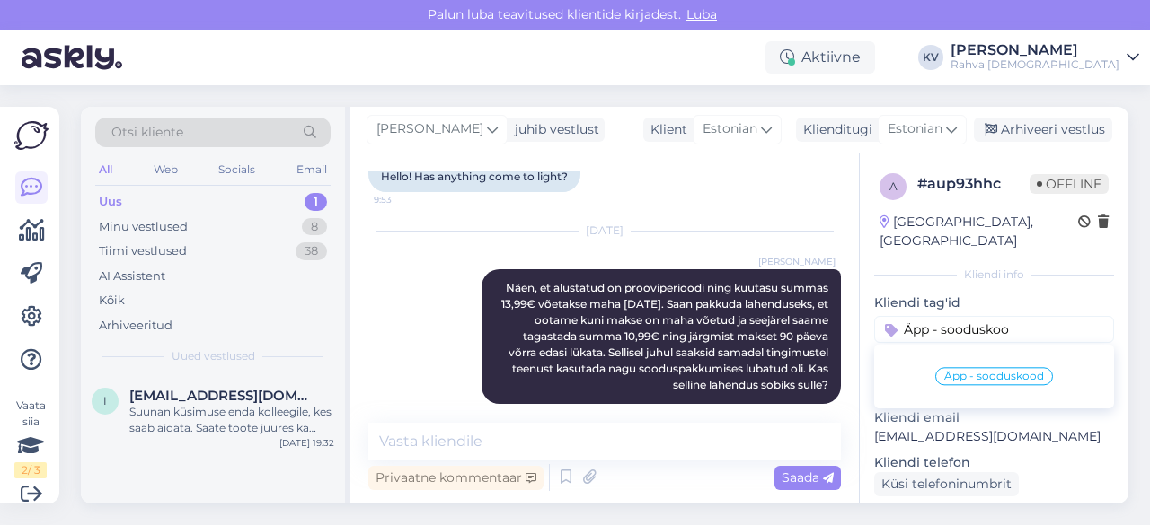
type input "Äpp - sooduskood"
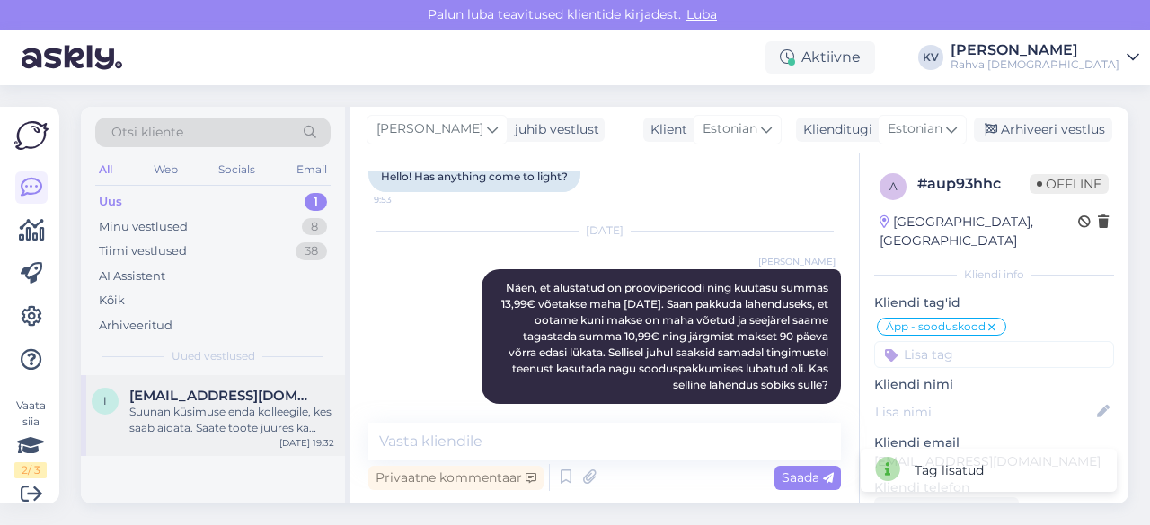
click at [179, 430] on div "Suunan küsimuse enda kolleegile, kes saab aidata. Saate toote juures ka tellida…" at bounding box center [231, 420] width 205 height 32
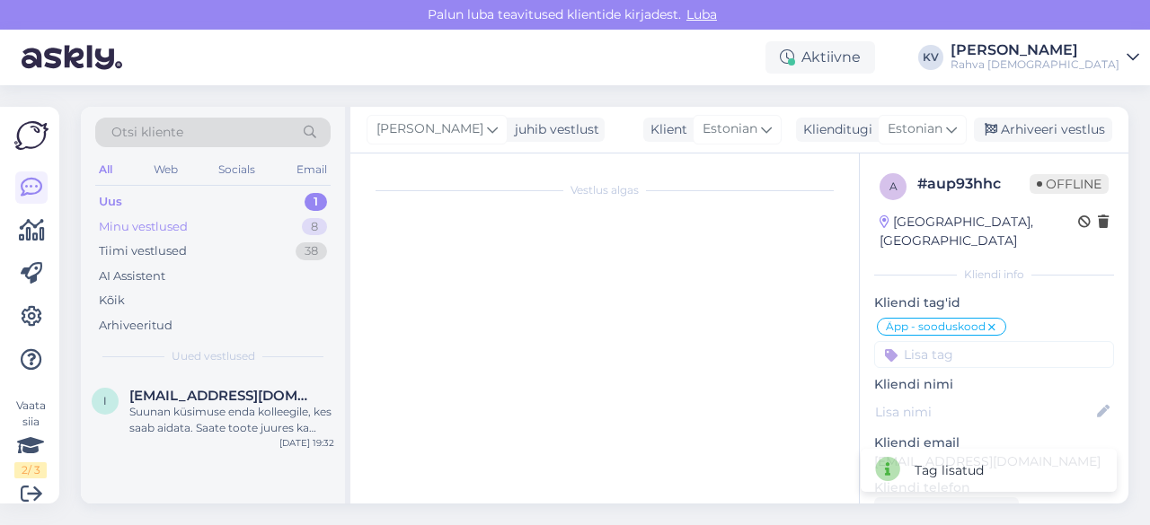
scroll to position [452, 0]
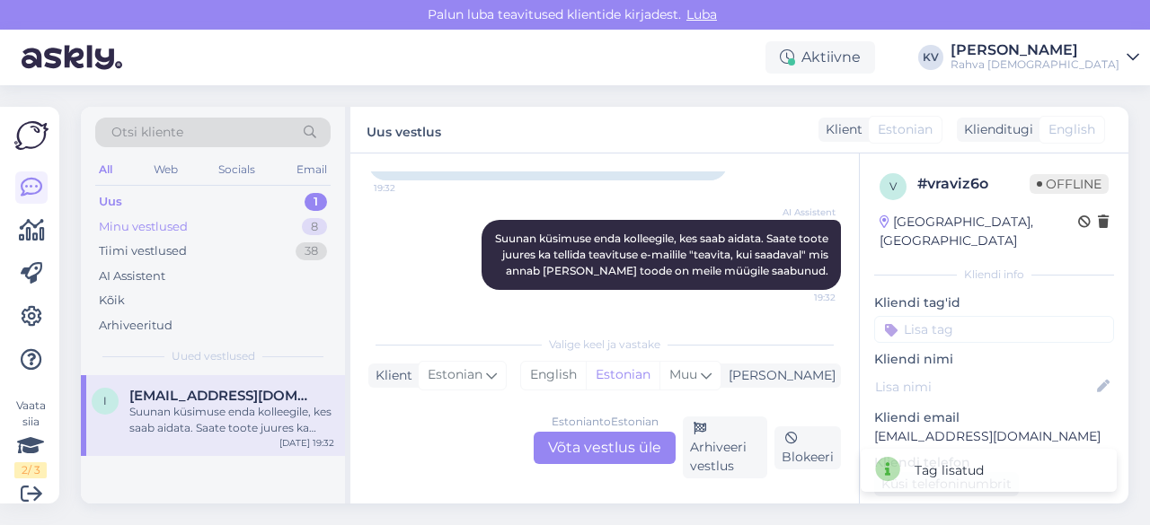
click at [206, 222] on div "Minu vestlused 8" at bounding box center [212, 227] width 235 height 25
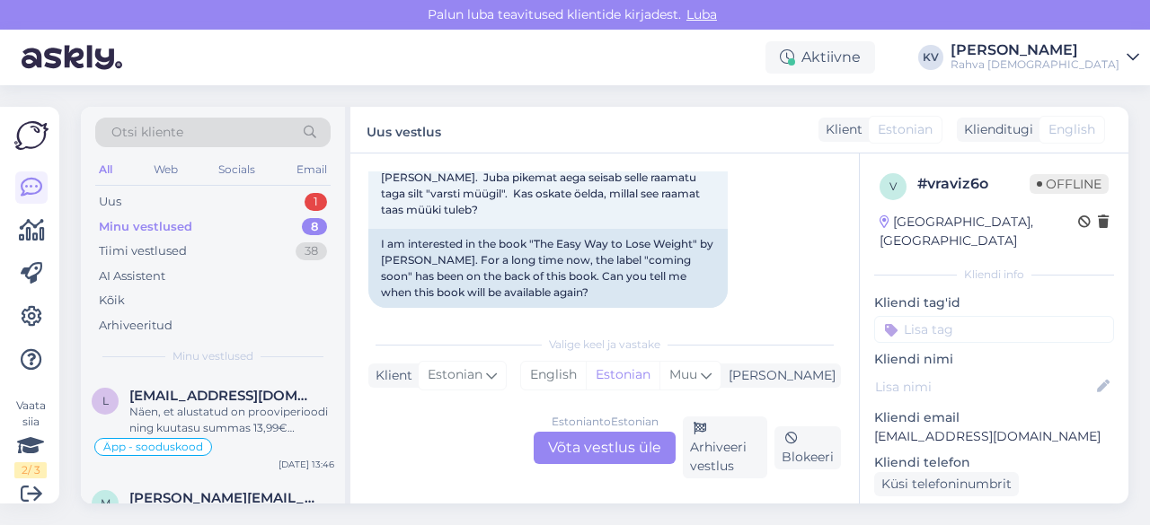
scroll to position [272, 0]
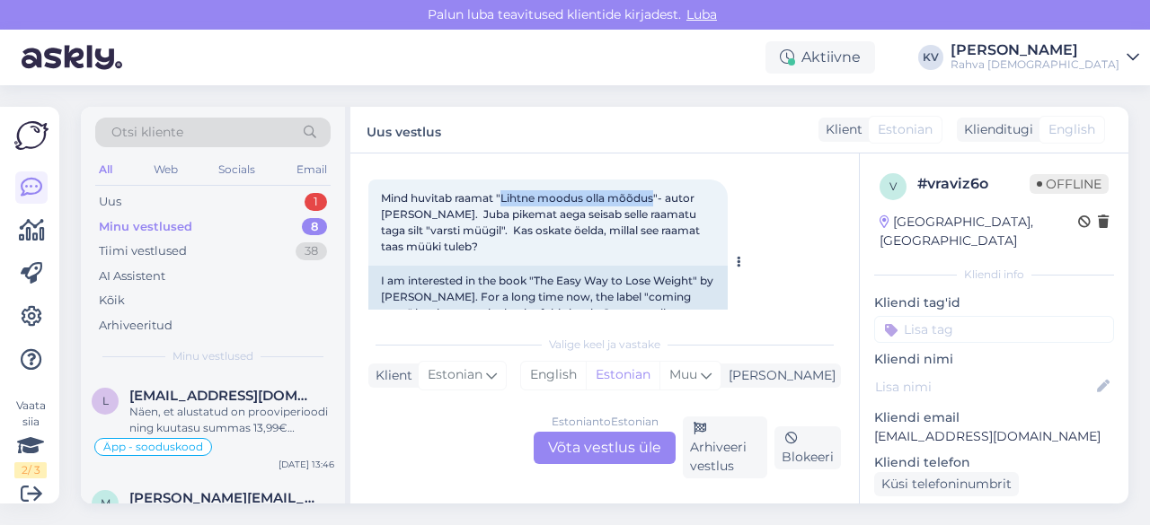
drag, startPoint x: 503, startPoint y: 191, endPoint x: 656, endPoint y: 197, distance: 152.8
click at [656, 197] on span "Mind huvitab raamat "Lihtne moodus olla mõõdus"- autor [PERSON_NAME]. Juba pike…" at bounding box center [542, 222] width 322 height 62
copy span "Lihtne moodus olla mõõdus"
click at [618, 457] on div "Estonian to Estonian Võta vestlus üle" at bounding box center [604, 448] width 142 height 32
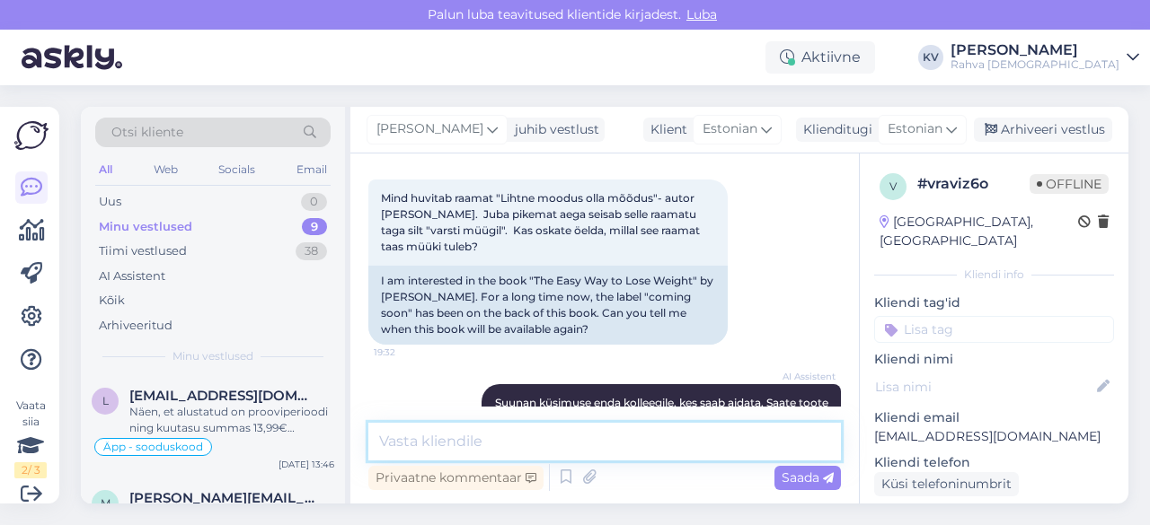
click at [531, 430] on textarea at bounding box center [604, 442] width 472 height 38
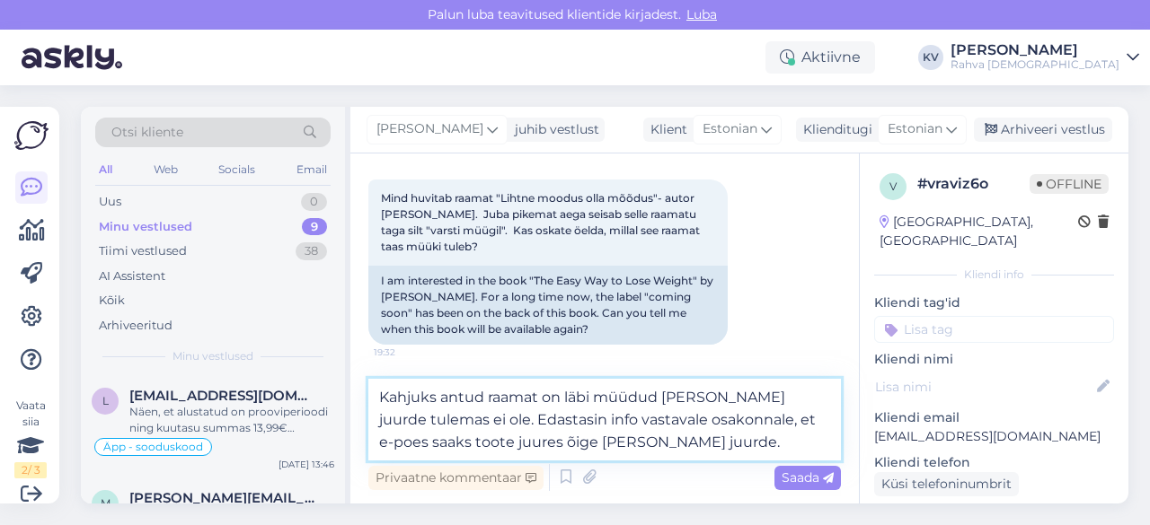
type textarea "Kahjuks antud raamat on läbi müüdud [PERSON_NAME] juurde tulemas ei ole. Edasta…"
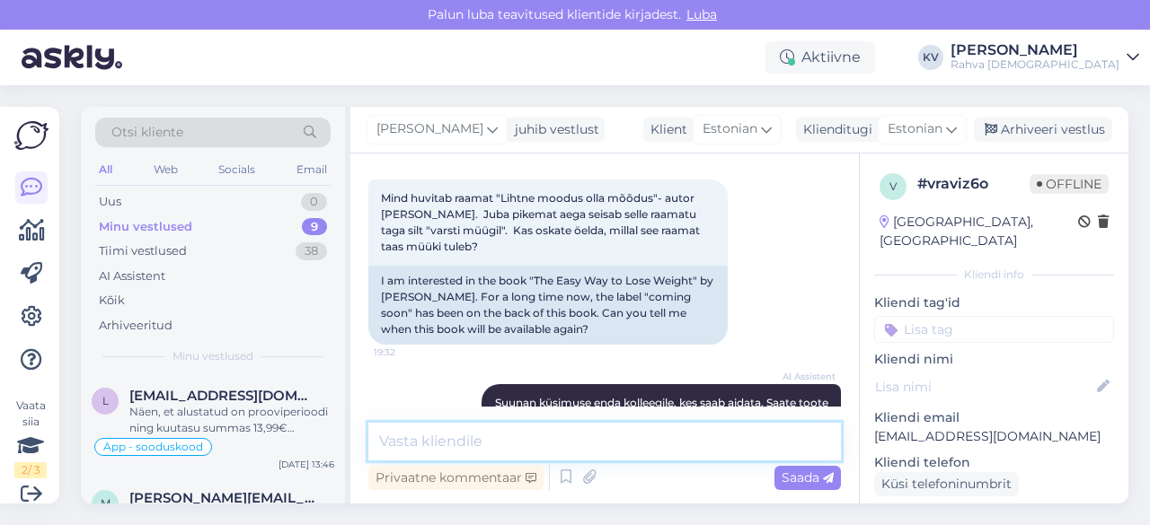
scroll to position [502, 0]
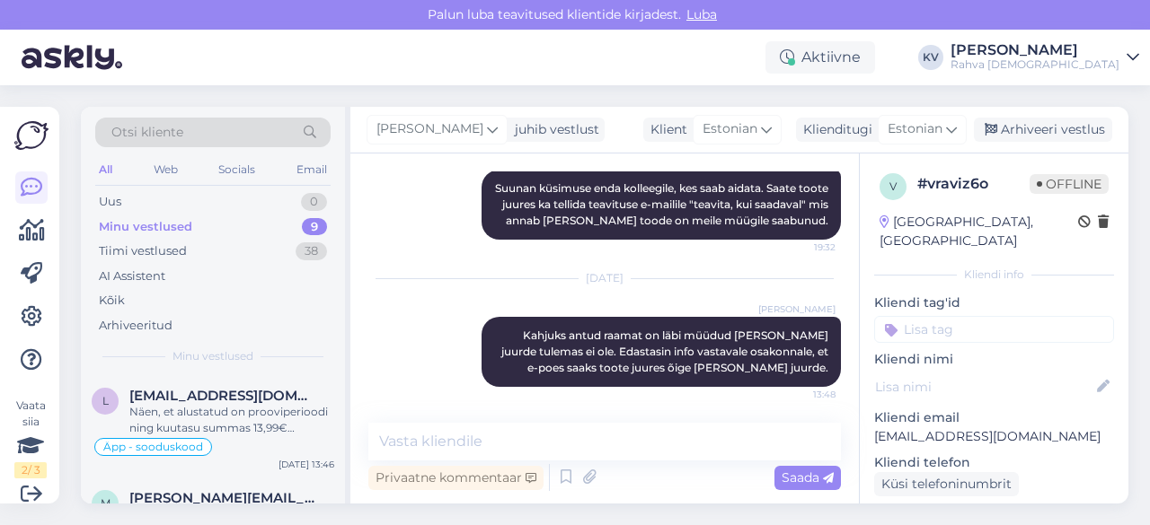
click at [953, 316] on input at bounding box center [994, 329] width 240 height 27
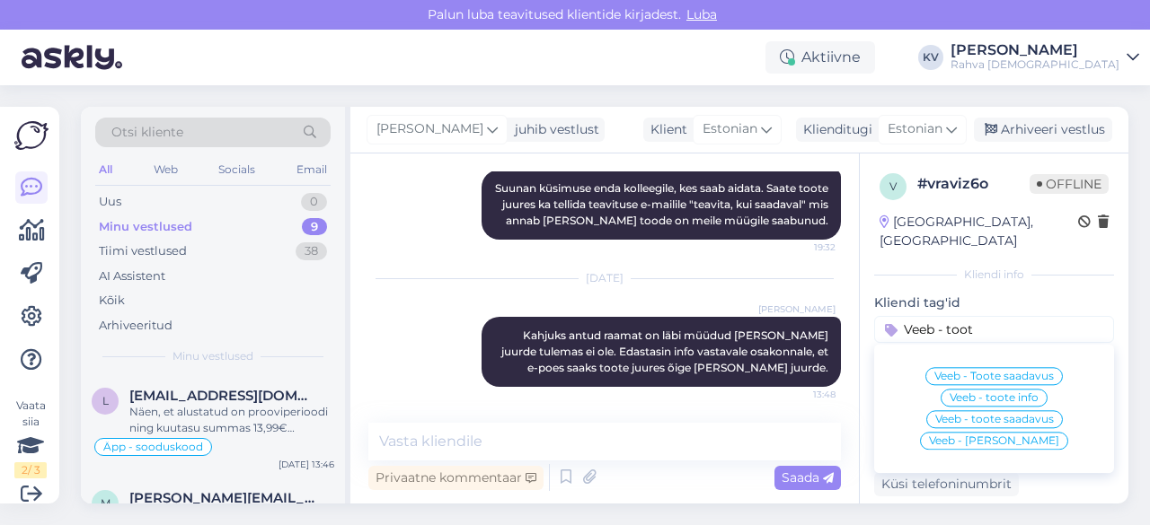
drag, startPoint x: 982, startPoint y: 309, endPoint x: 948, endPoint y: 311, distance: 34.2
click at [948, 316] on input "Veeb - toot" at bounding box center [994, 329] width 240 height 27
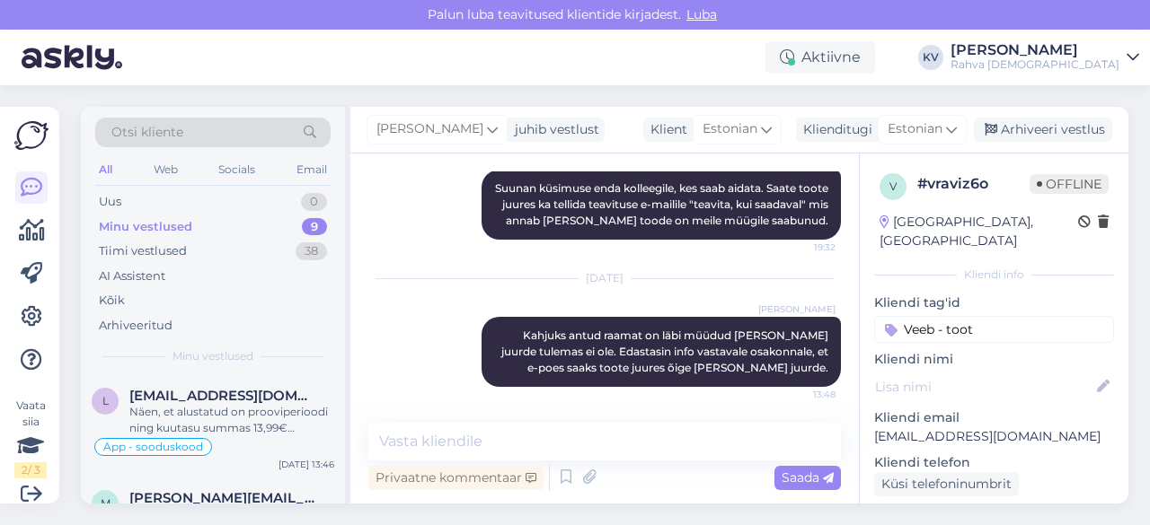
click at [1000, 316] on input "Veeb - toot" at bounding box center [994, 329] width 240 height 27
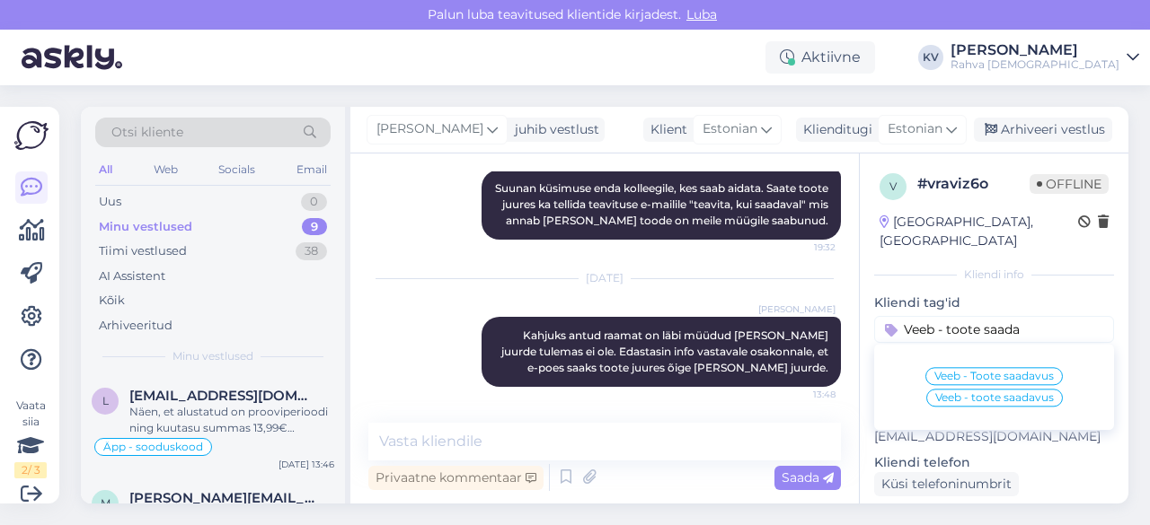
type input "Veeb - toote saada"
click at [999, 371] on span "Veeb - Toote saadavus" at bounding box center [993, 376] width 119 height 11
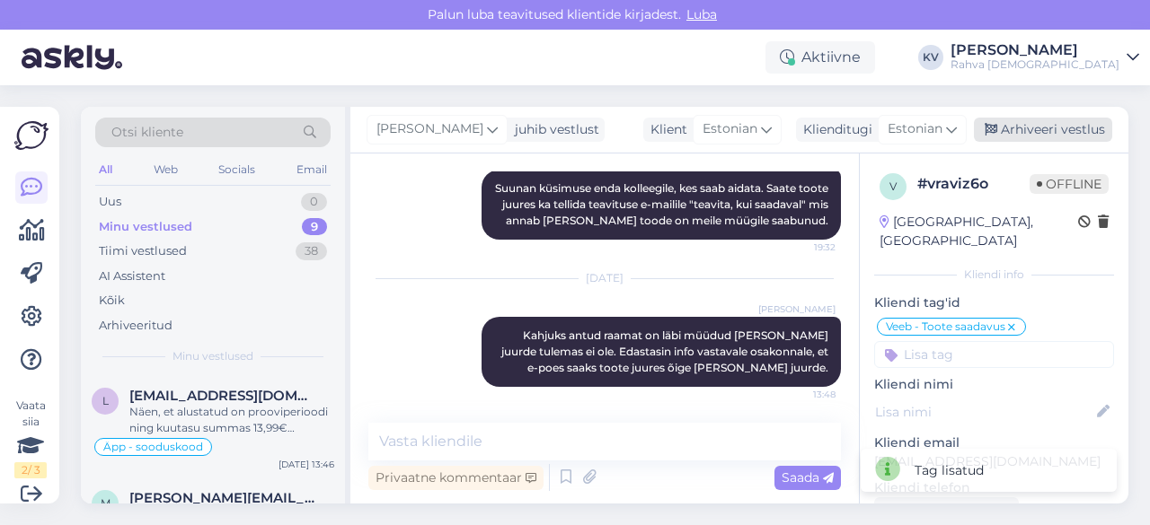
click at [1027, 134] on div "Arhiveeri vestlus" at bounding box center [1043, 130] width 138 height 24
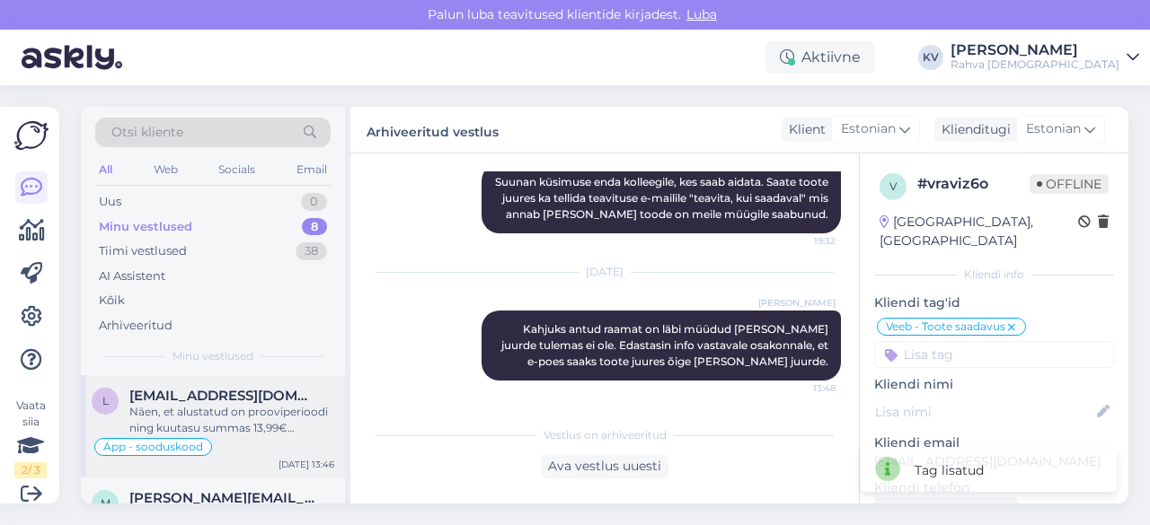
click at [168, 400] on span "[EMAIL_ADDRESS][DOMAIN_NAME]" at bounding box center [222, 396] width 187 height 16
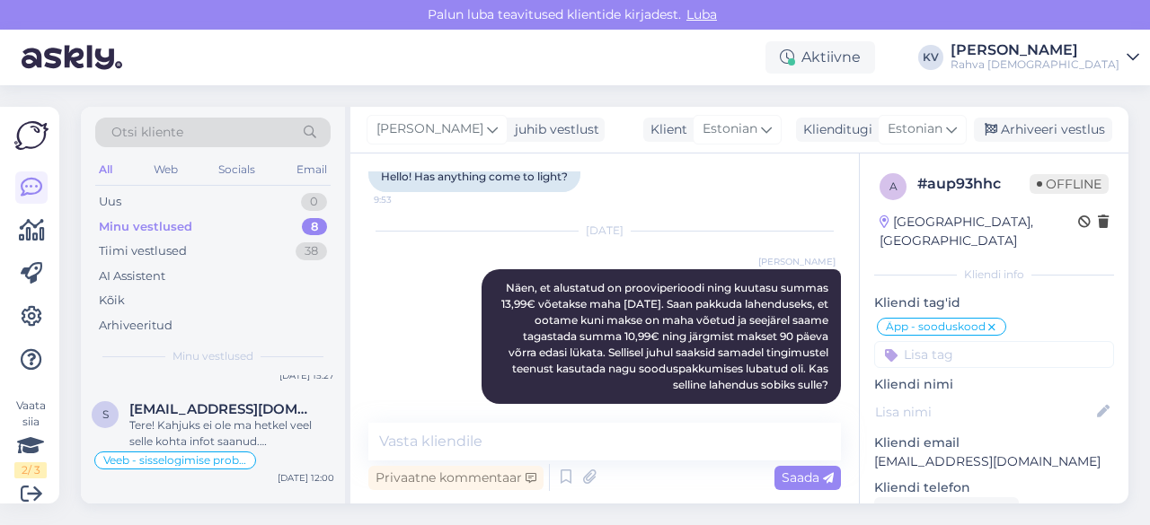
scroll to position [626, 0]
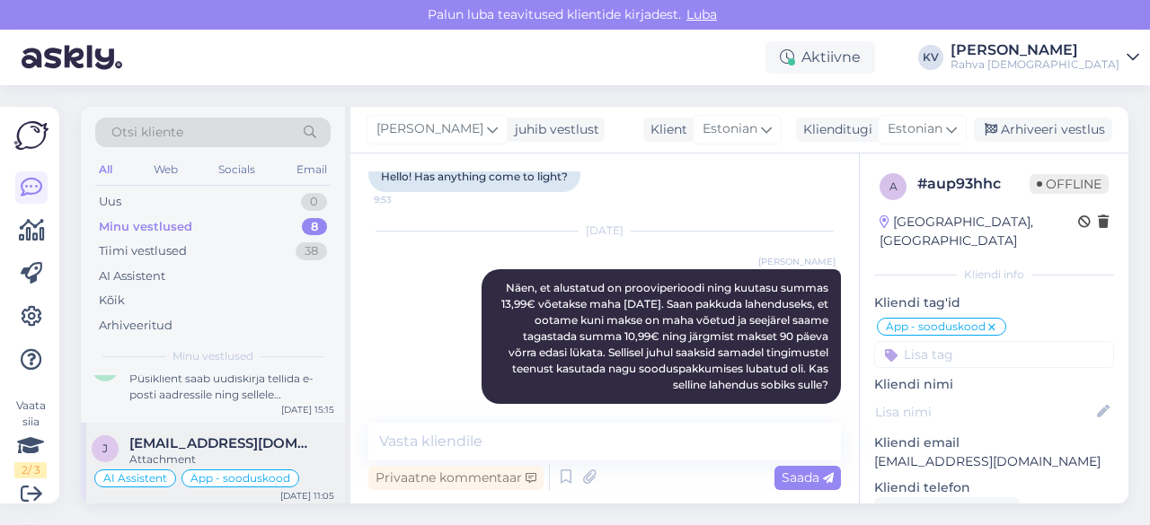
click at [207, 438] on span "[EMAIL_ADDRESS][DOMAIN_NAME]" at bounding box center [222, 444] width 187 height 16
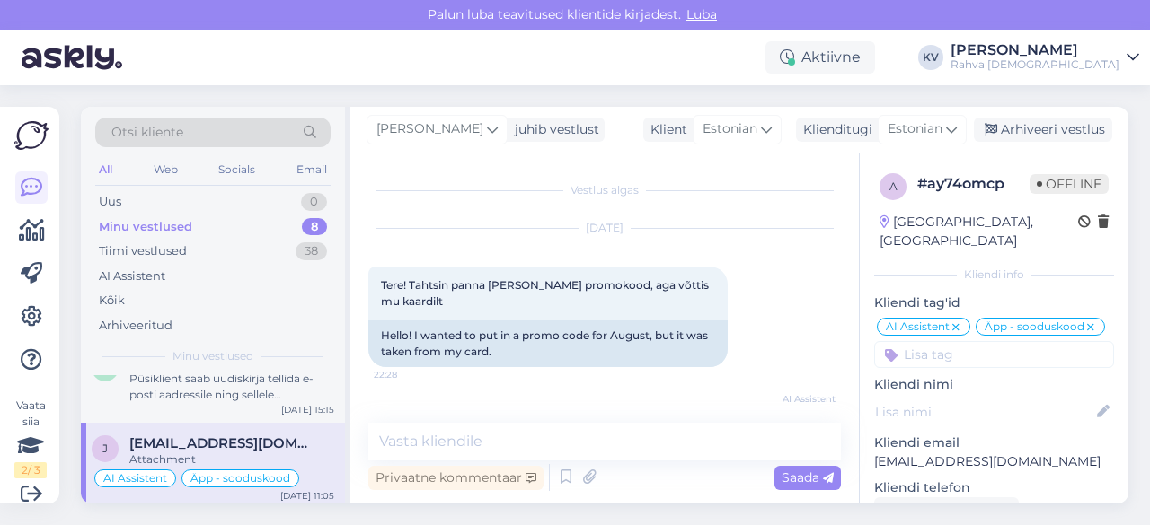
scroll to position [1460, 0]
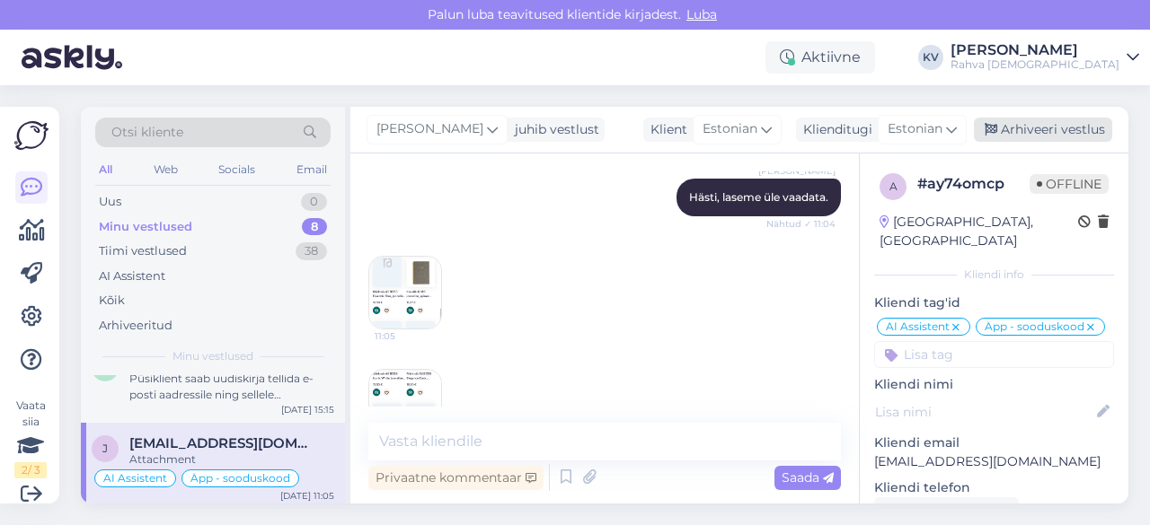
click at [1040, 137] on div "Arhiveeri vestlus" at bounding box center [1043, 130] width 138 height 24
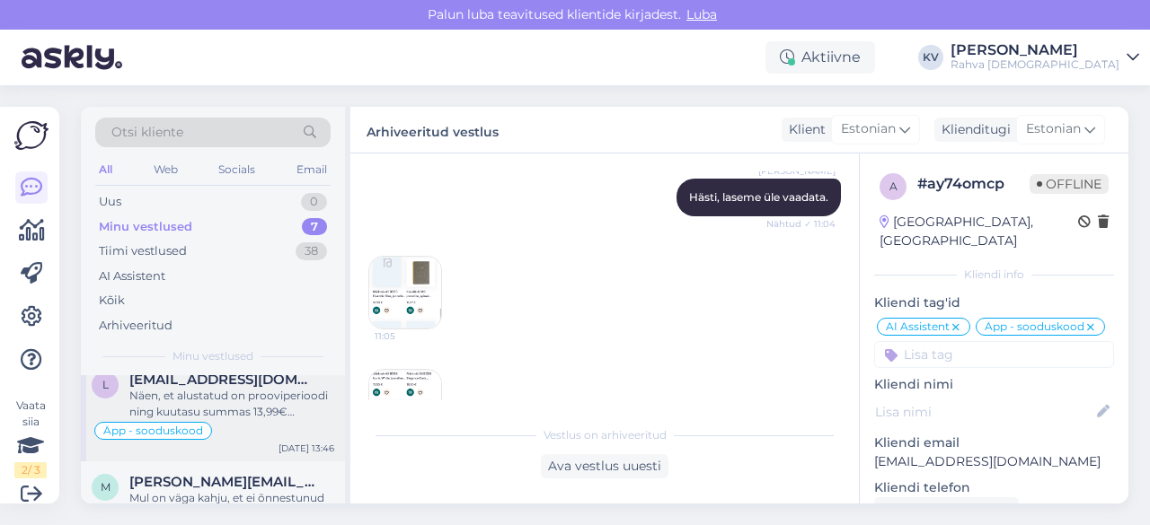
scroll to position [0, 0]
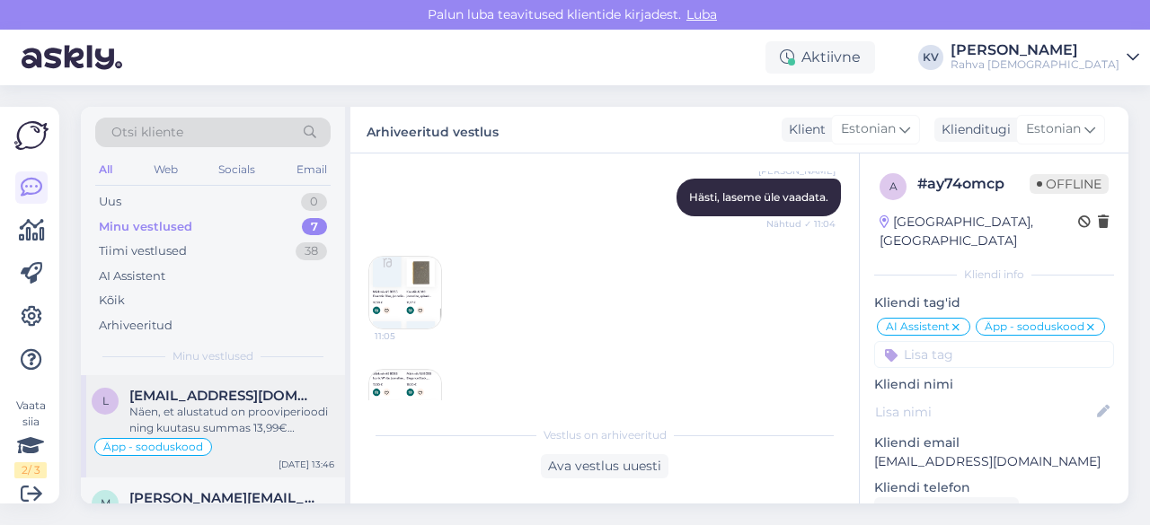
click at [205, 410] on div "Näen, et alustatud on prooviperioodi ning kuutasu summas 13,99€ võetakse maha […" at bounding box center [231, 420] width 205 height 32
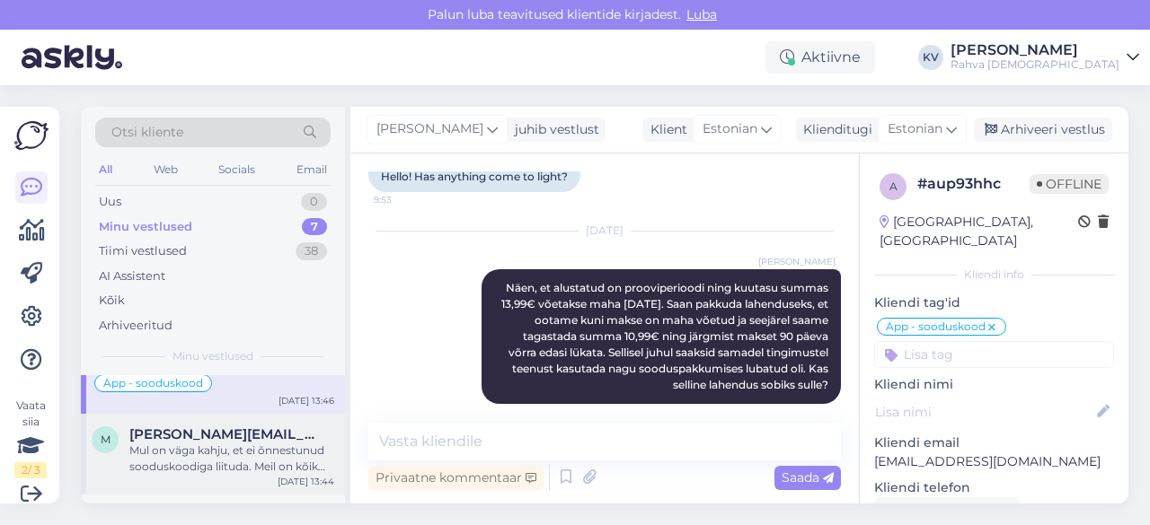
scroll to position [90, 0]
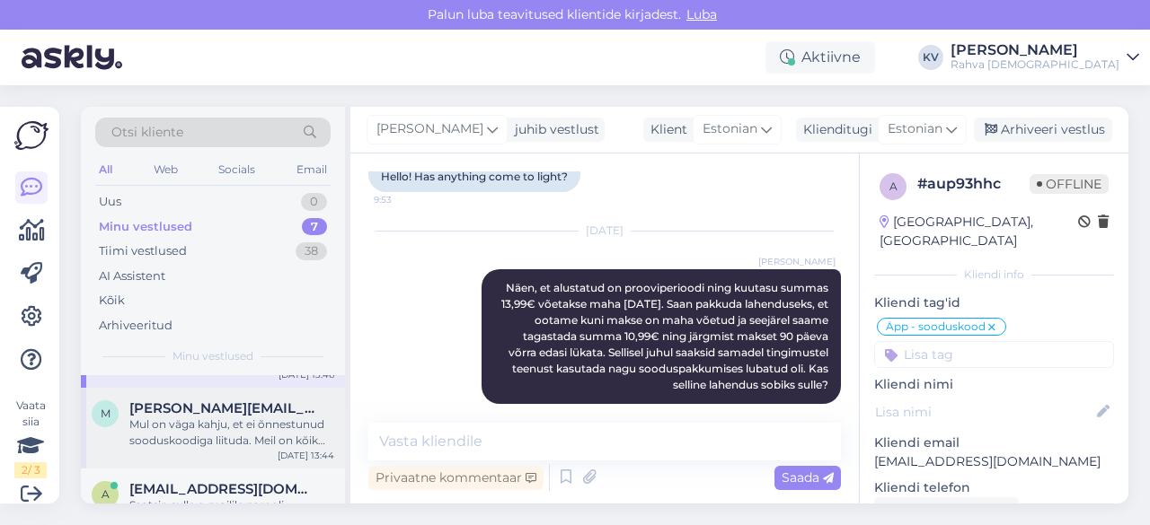
click at [179, 424] on div "Mul on väga kahju, et ei õnnestunud sooduskoodiga liituda. Meil on kõik kliendi…" at bounding box center [231, 433] width 205 height 32
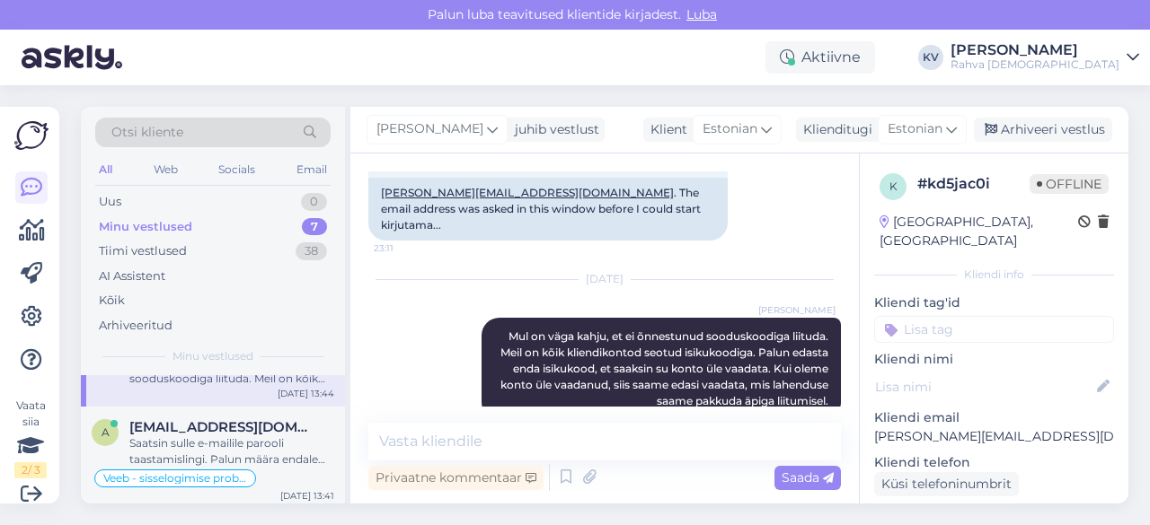
scroll to position [180, 0]
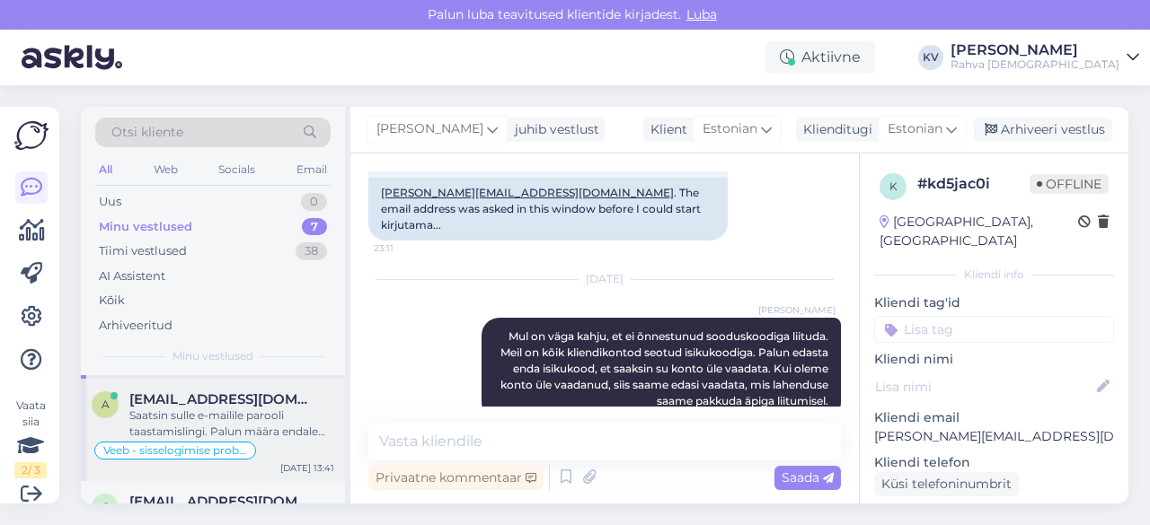
click at [194, 426] on div "Saatsin sulle e-mailile parooli taastamislingi. Palun määra endale uus salasõna…" at bounding box center [231, 424] width 205 height 32
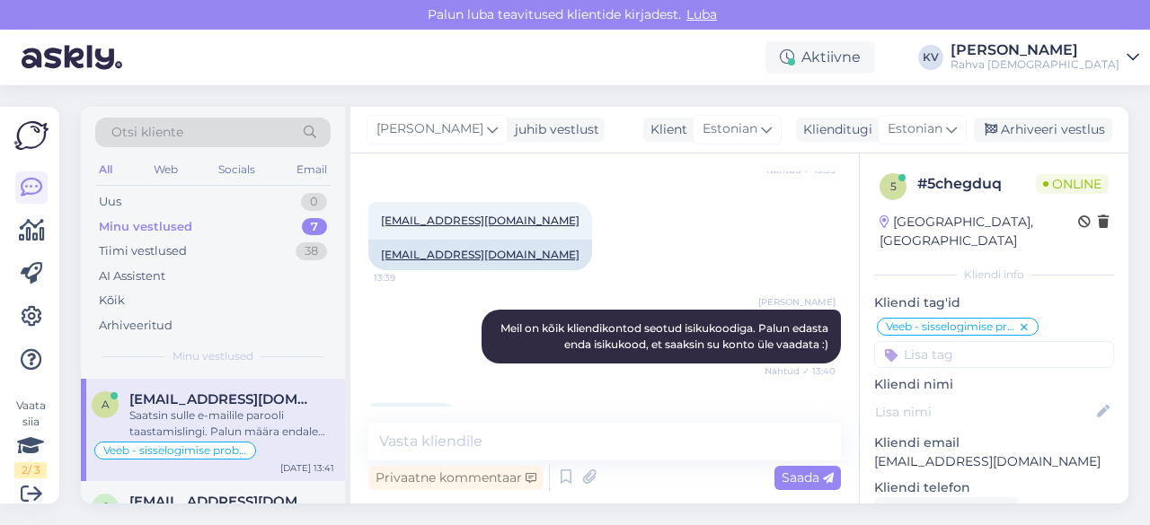
scroll to position [895, 0]
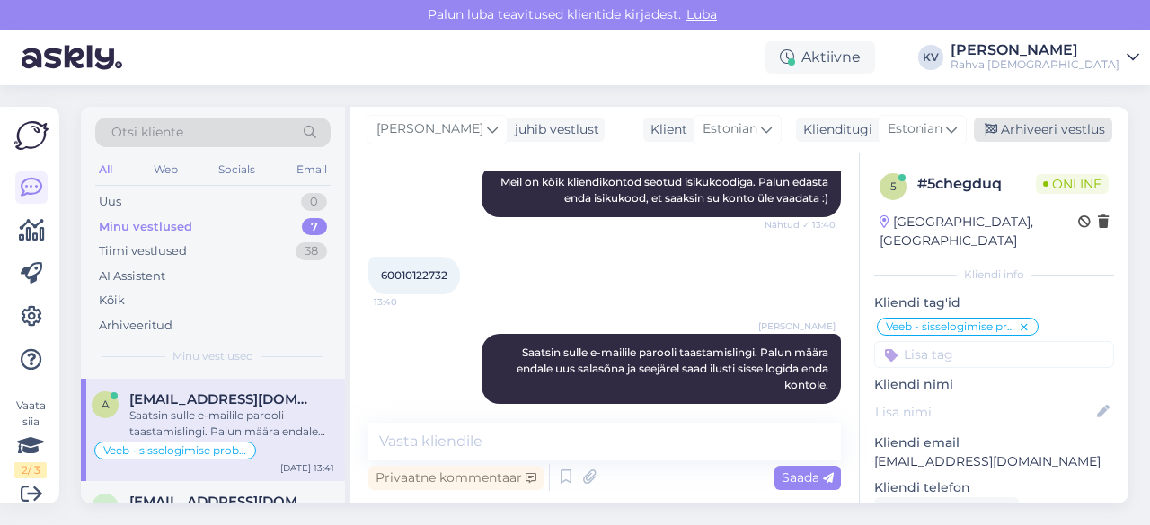
click at [1062, 132] on div "Arhiveeri vestlus" at bounding box center [1043, 130] width 138 height 24
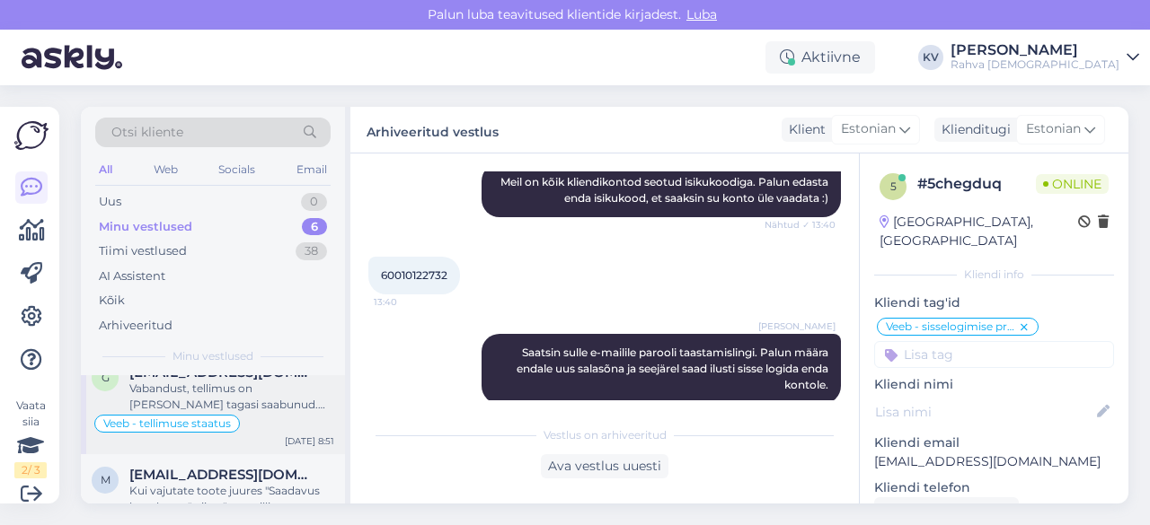
scroll to position [180, 0]
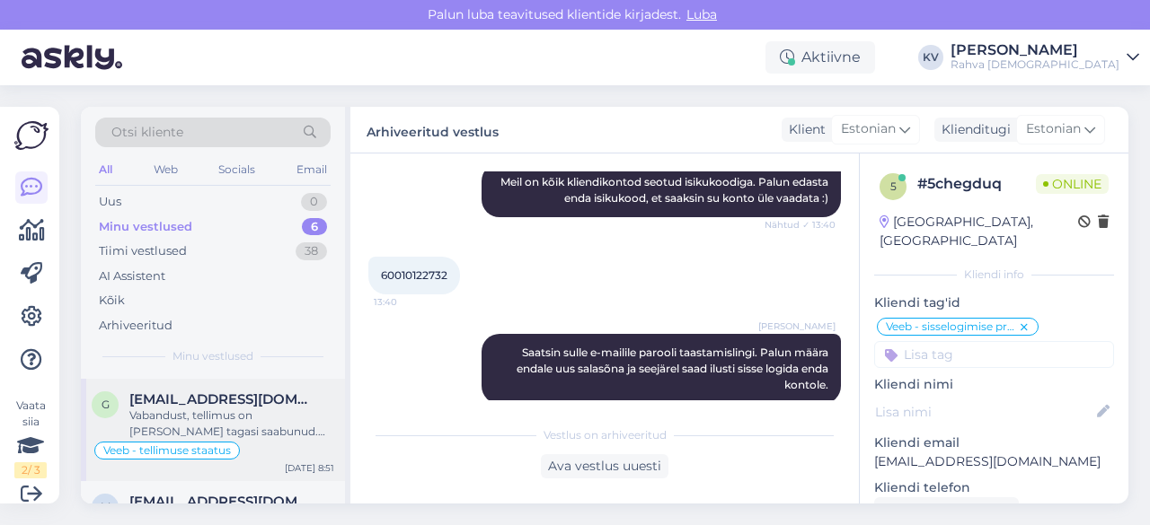
click at [225, 418] on div "Vabandust, tellimus on [PERSON_NAME] tagasi saabunud. Kas saadame paki uuesti v…" at bounding box center [231, 424] width 205 height 32
